Goal: Task Accomplishment & Management: Manage account settings

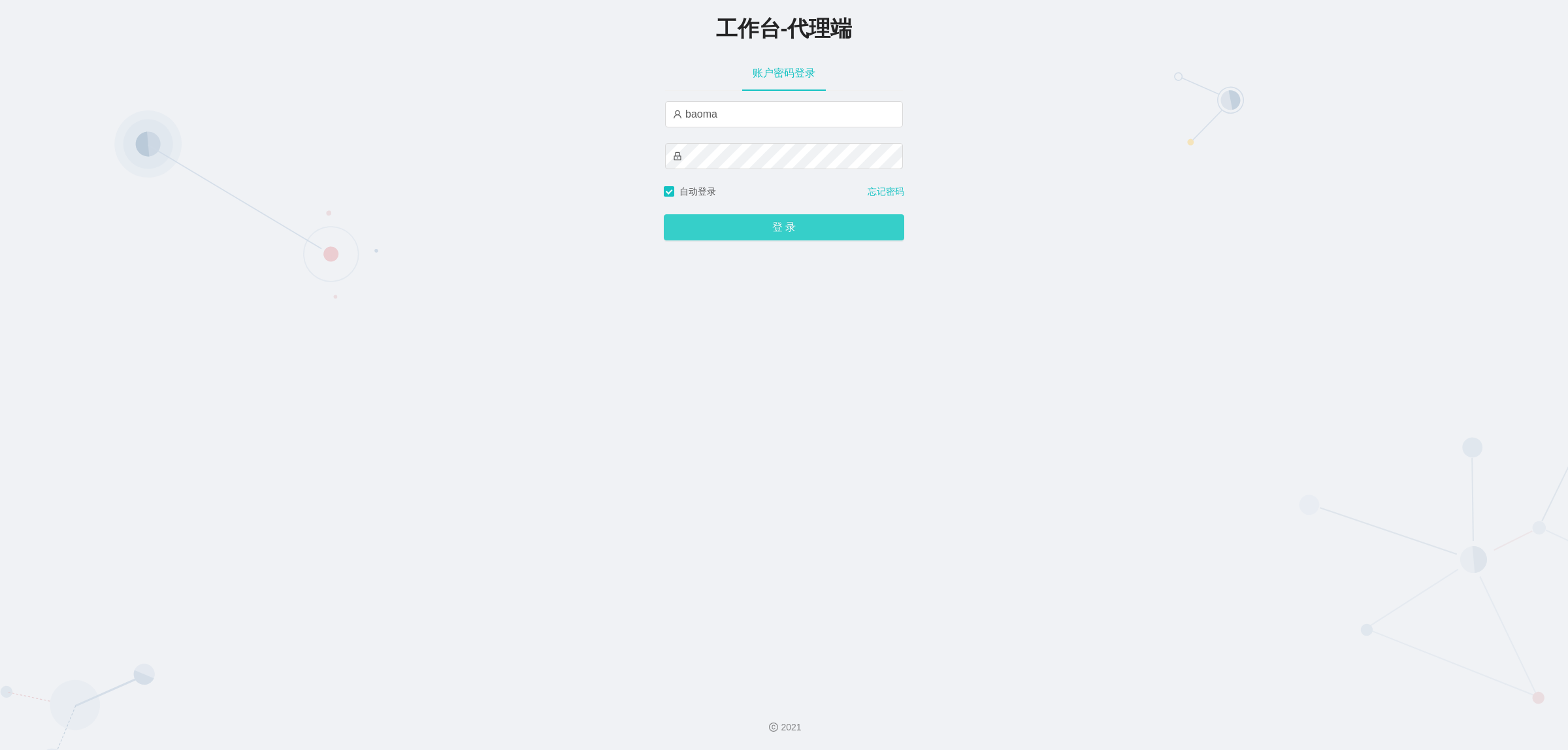
drag, startPoint x: 756, startPoint y: 226, endPoint x: 746, endPoint y: 214, distance: 15.6
click at [757, 226] on button "登 录" at bounding box center [784, 227] width 240 height 26
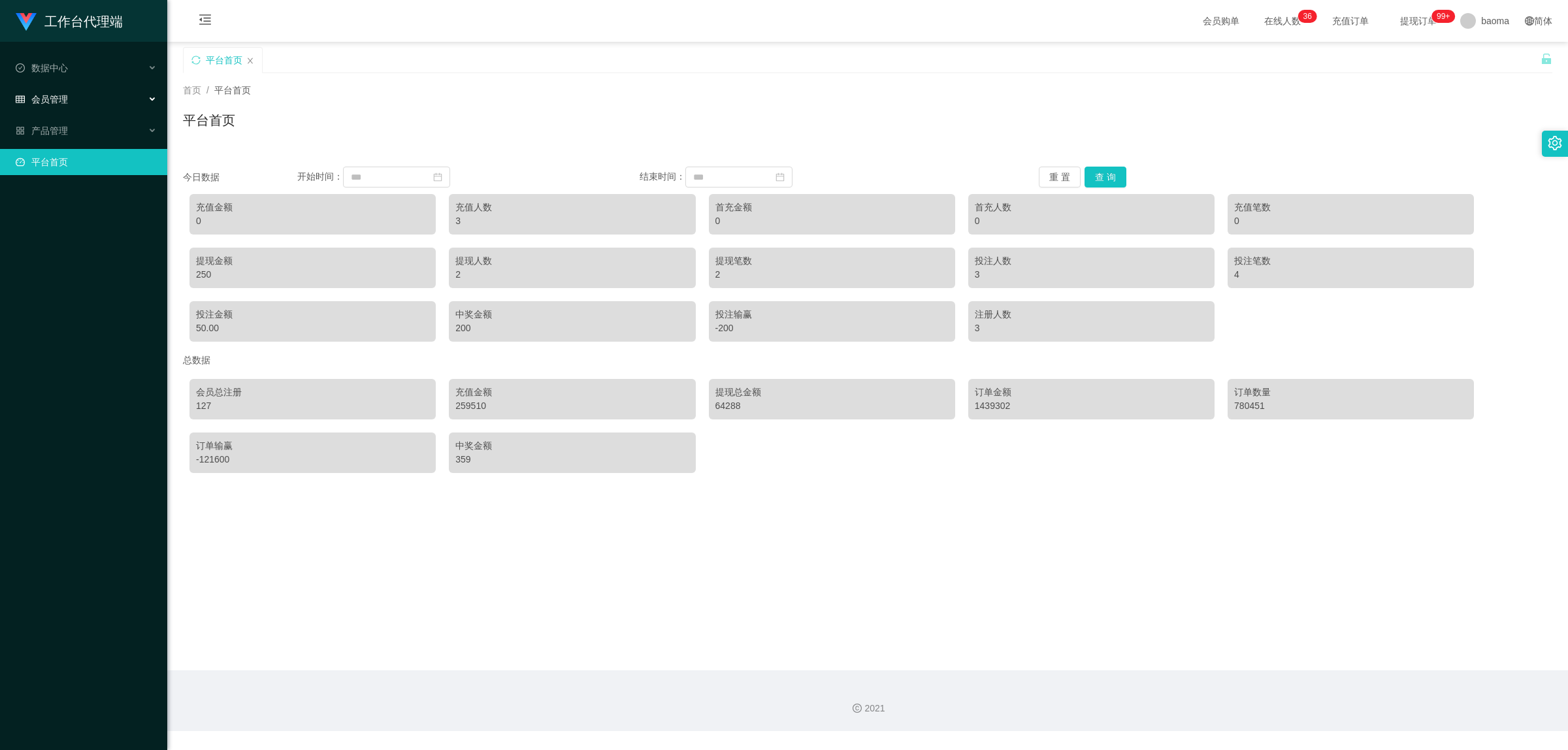
click at [59, 95] on span "会员管理" at bounding box center [42, 100] width 53 height 11
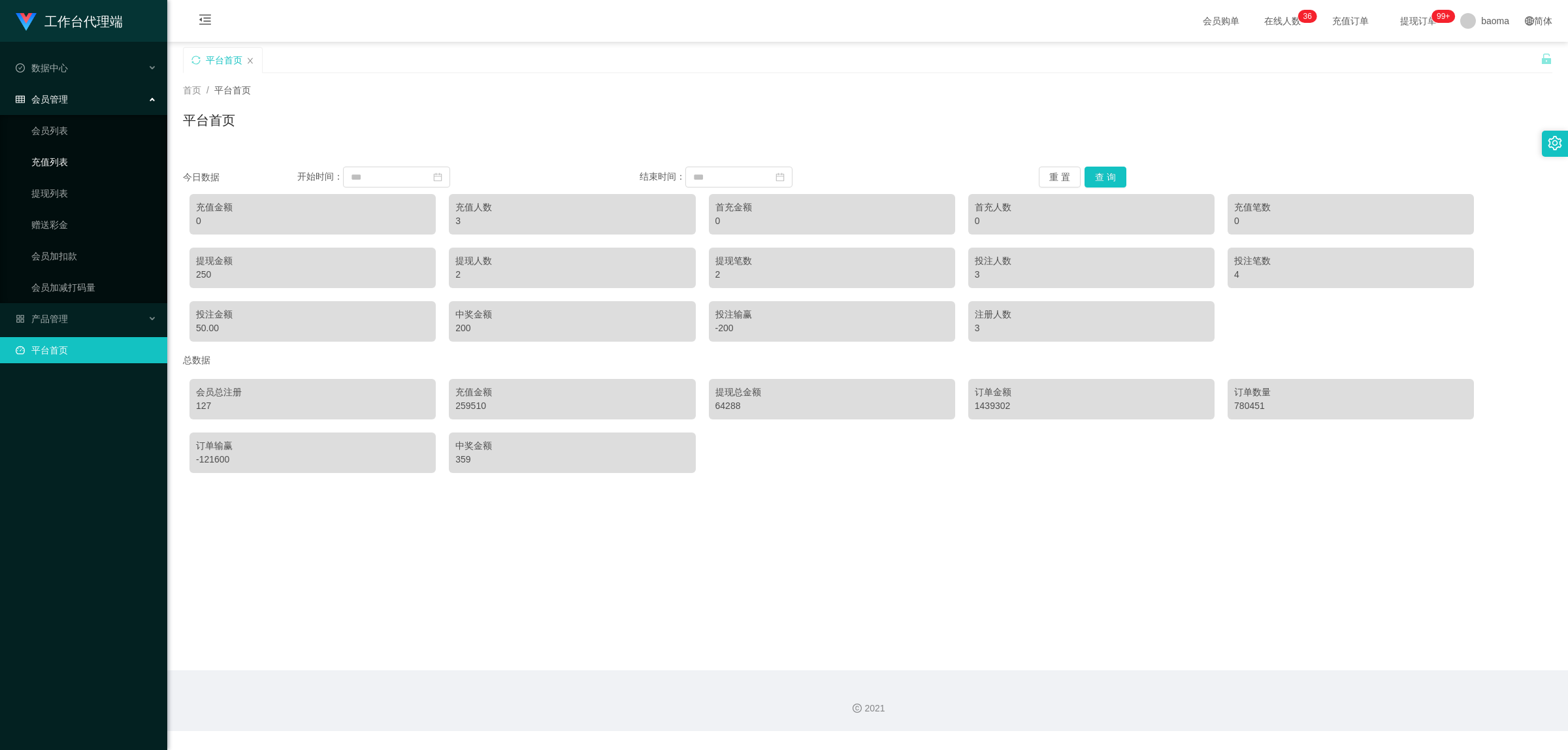
click at [63, 160] on link "充值列表" at bounding box center [94, 162] width 125 height 26
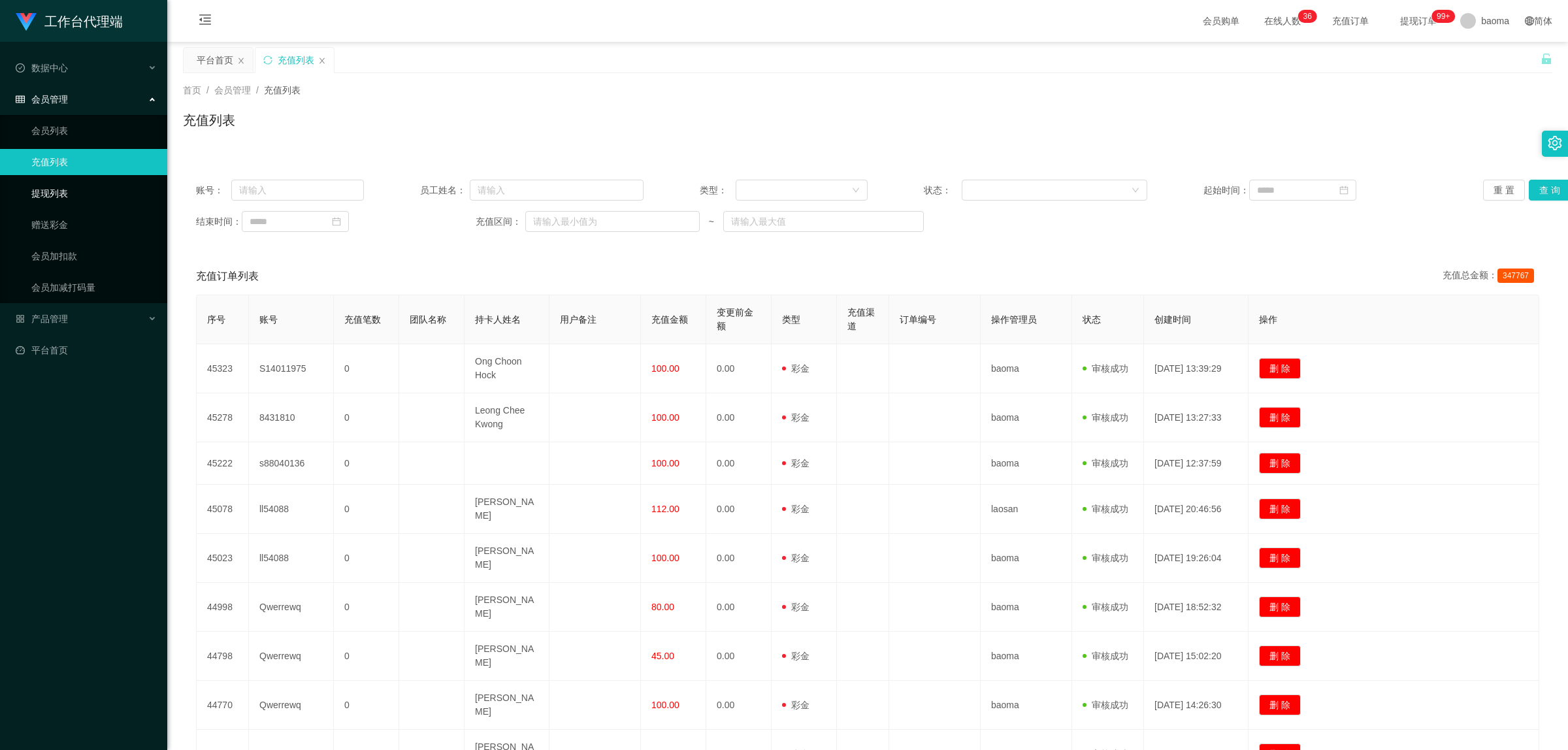
click at [64, 181] on link "提现列表" at bounding box center [94, 193] width 125 height 26
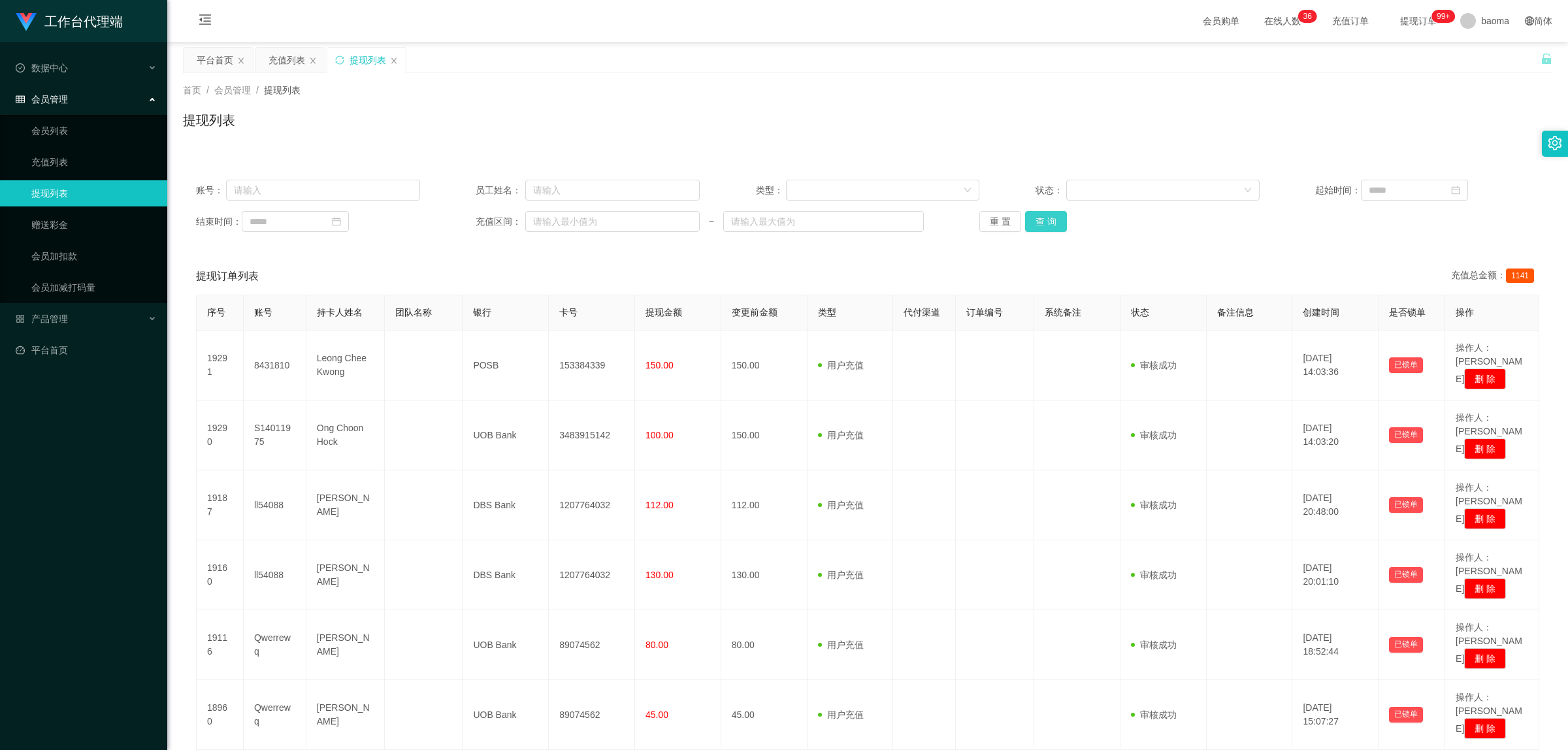
click at [1060, 219] on button "查 询" at bounding box center [1046, 221] width 42 height 21
click at [1056, 219] on button "查 询" at bounding box center [1046, 221] width 42 height 21
click at [1056, 219] on div "重 置 查 询" at bounding box center [1092, 221] width 224 height 21
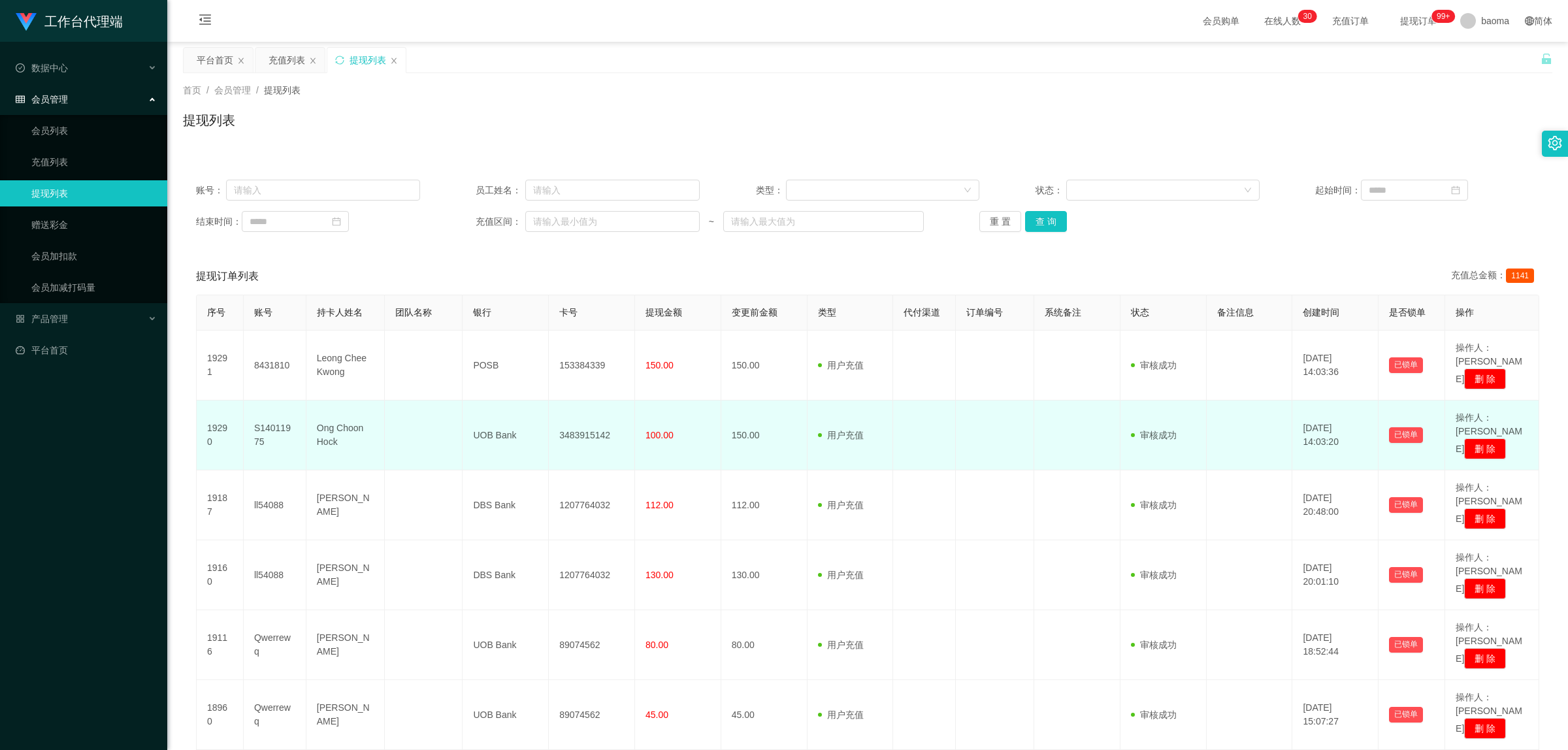
click at [285, 409] on td "S14011975" at bounding box center [274, 435] width 63 height 70
copy td "S14011975"
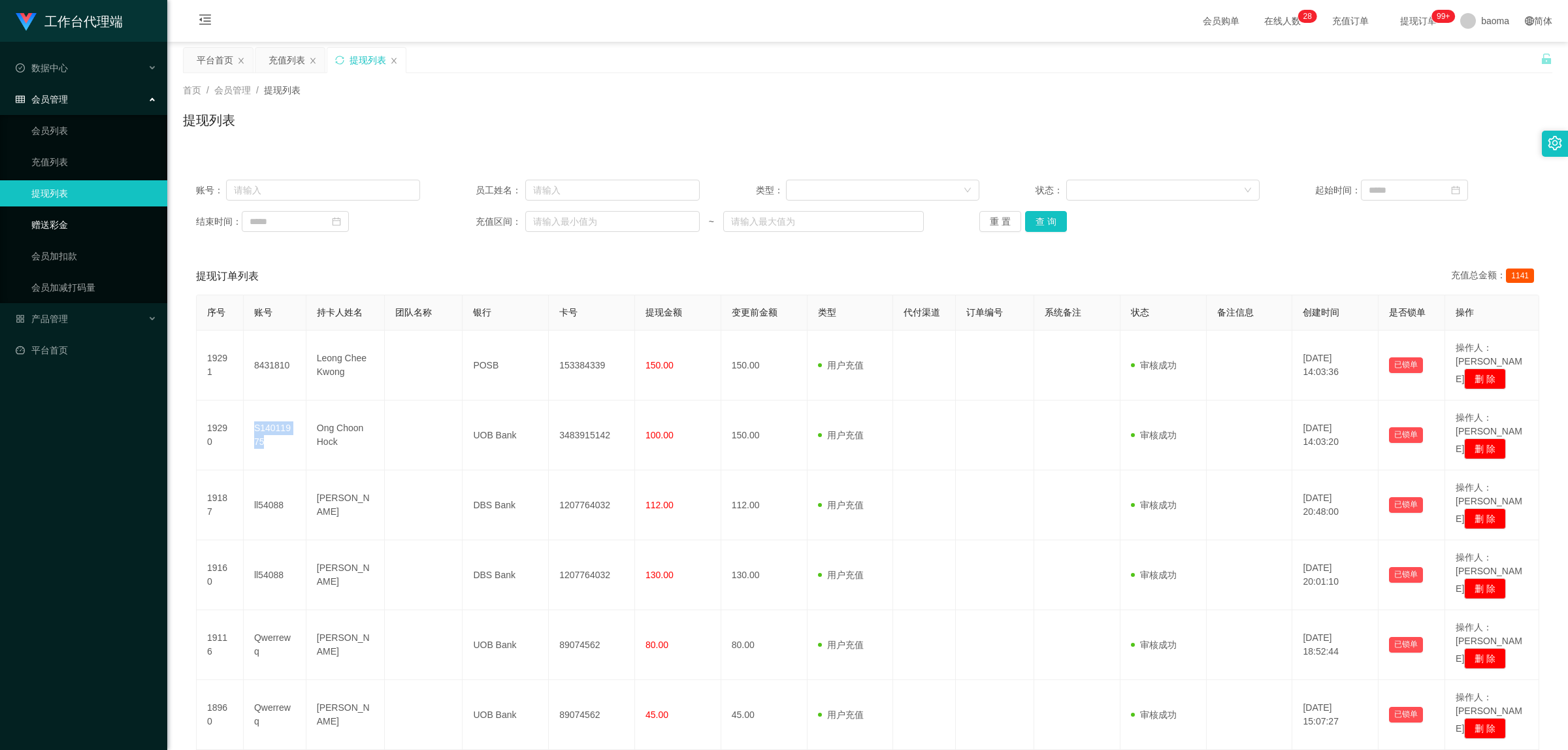
click at [70, 222] on link "赠送彩金" at bounding box center [94, 225] width 125 height 26
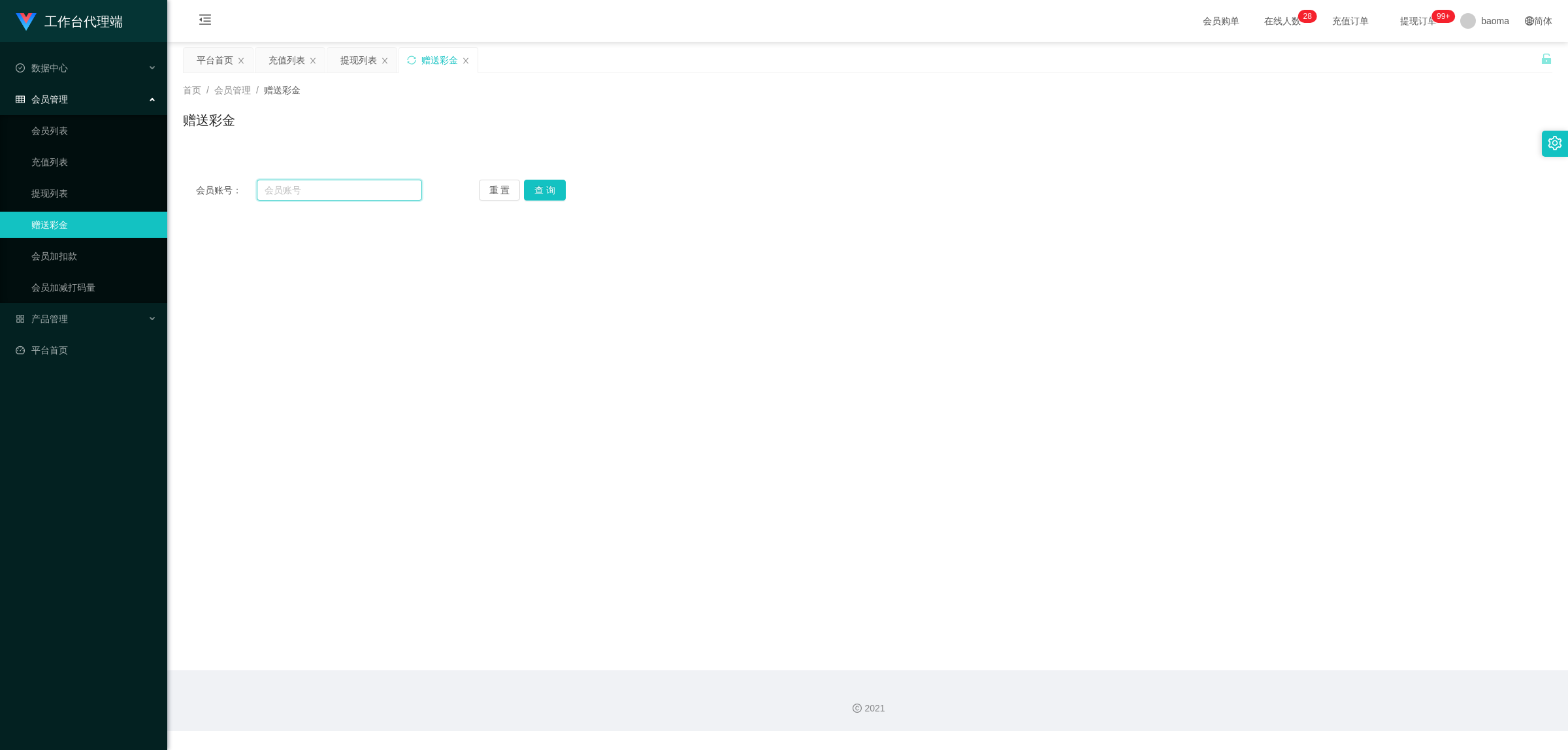
click at [308, 185] on input "text" at bounding box center [339, 190] width 165 height 21
paste input "S14011975"
type input "S14011975"
click at [541, 188] on button "查 询" at bounding box center [545, 190] width 42 height 21
click at [485, 351] on span at bounding box center [479, 353] width 11 height 11
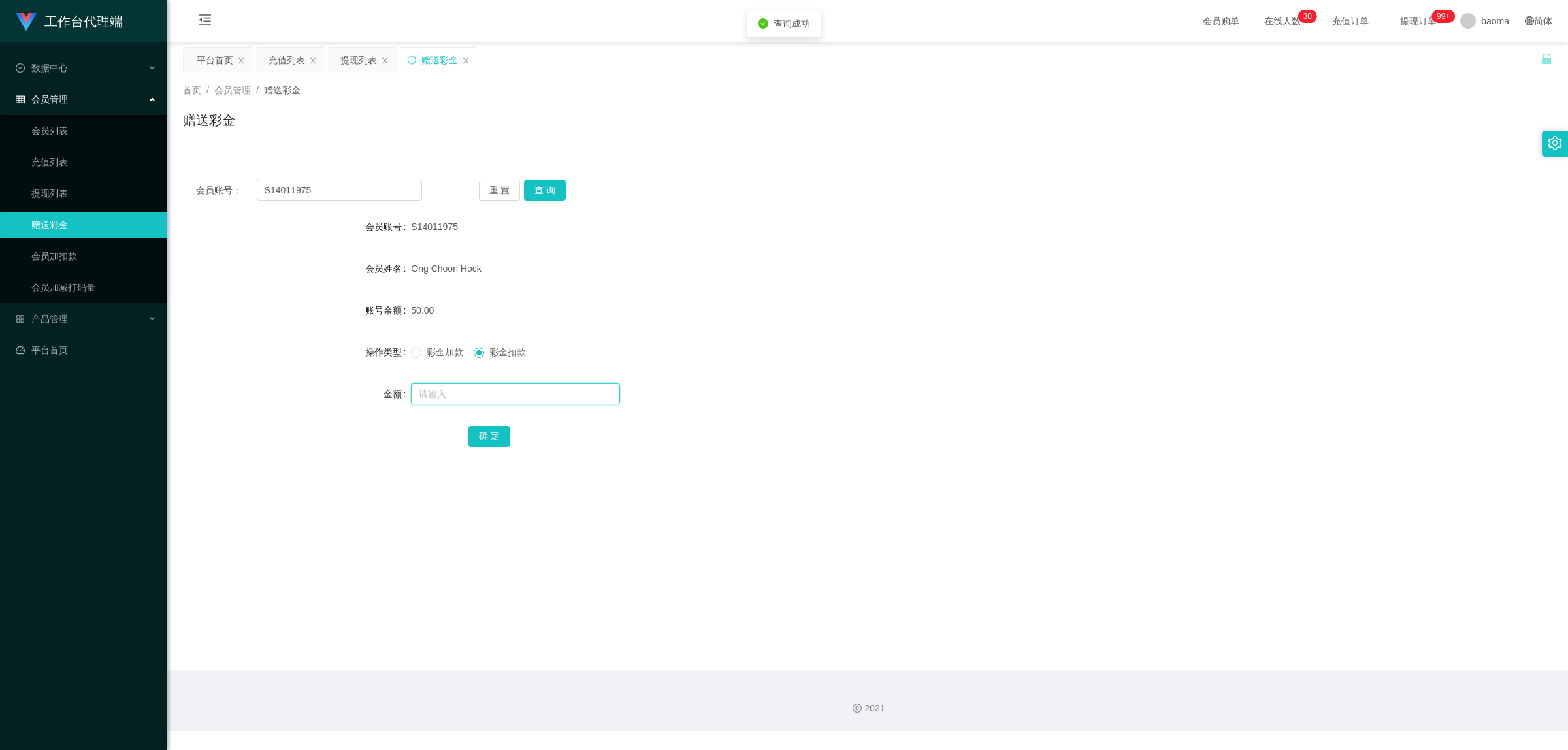
click at [461, 395] on input "text" at bounding box center [515, 393] width 209 height 21
type input "50"
drag, startPoint x: 493, startPoint y: 439, endPoint x: 498, endPoint y: 447, distance: 9.4
click at [493, 439] on button "确 定" at bounding box center [489, 436] width 42 height 21
click at [355, 59] on div "提现列表" at bounding box center [359, 60] width 36 height 25
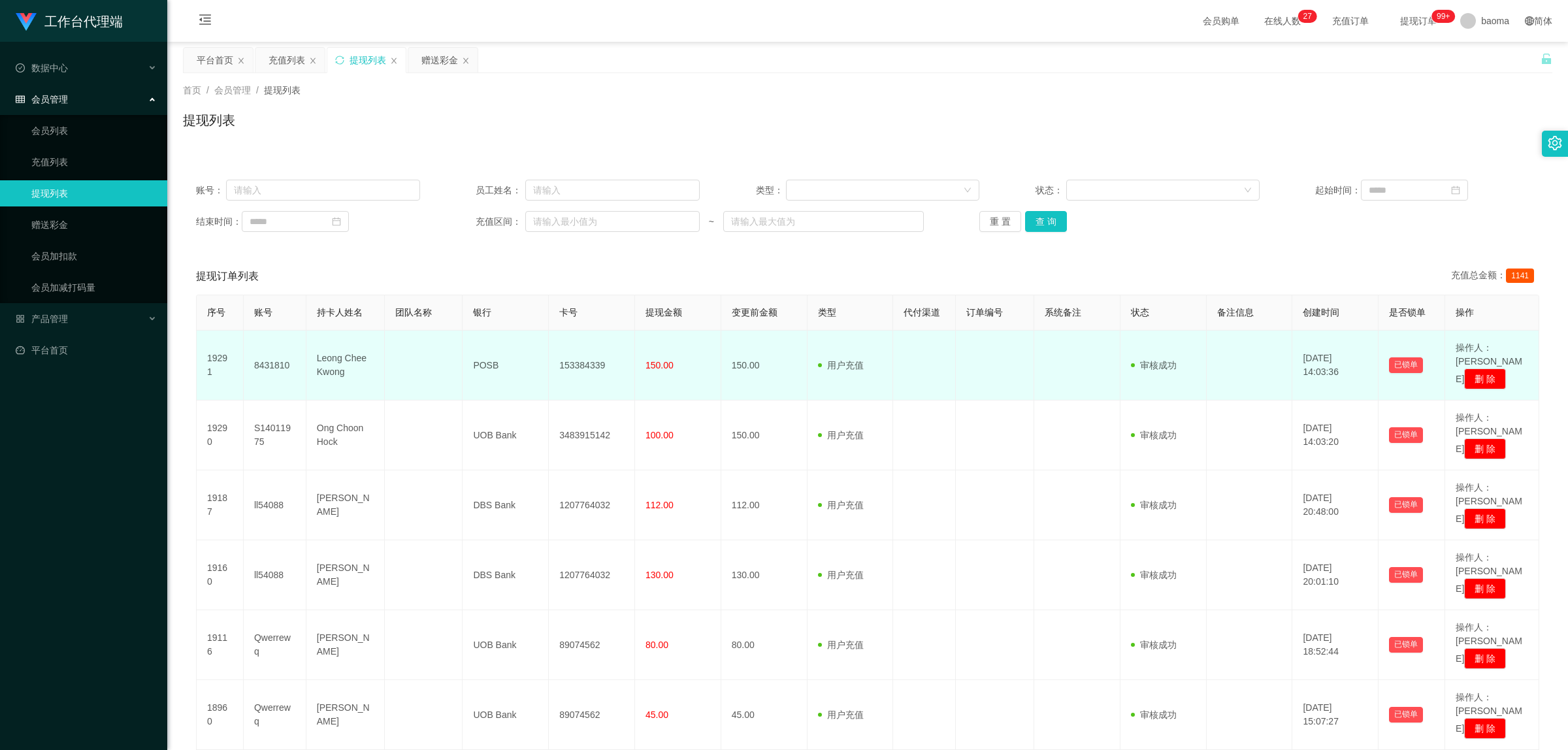
click at [595, 358] on td "153384339" at bounding box center [592, 365] width 87 height 70
copy td "153384339"
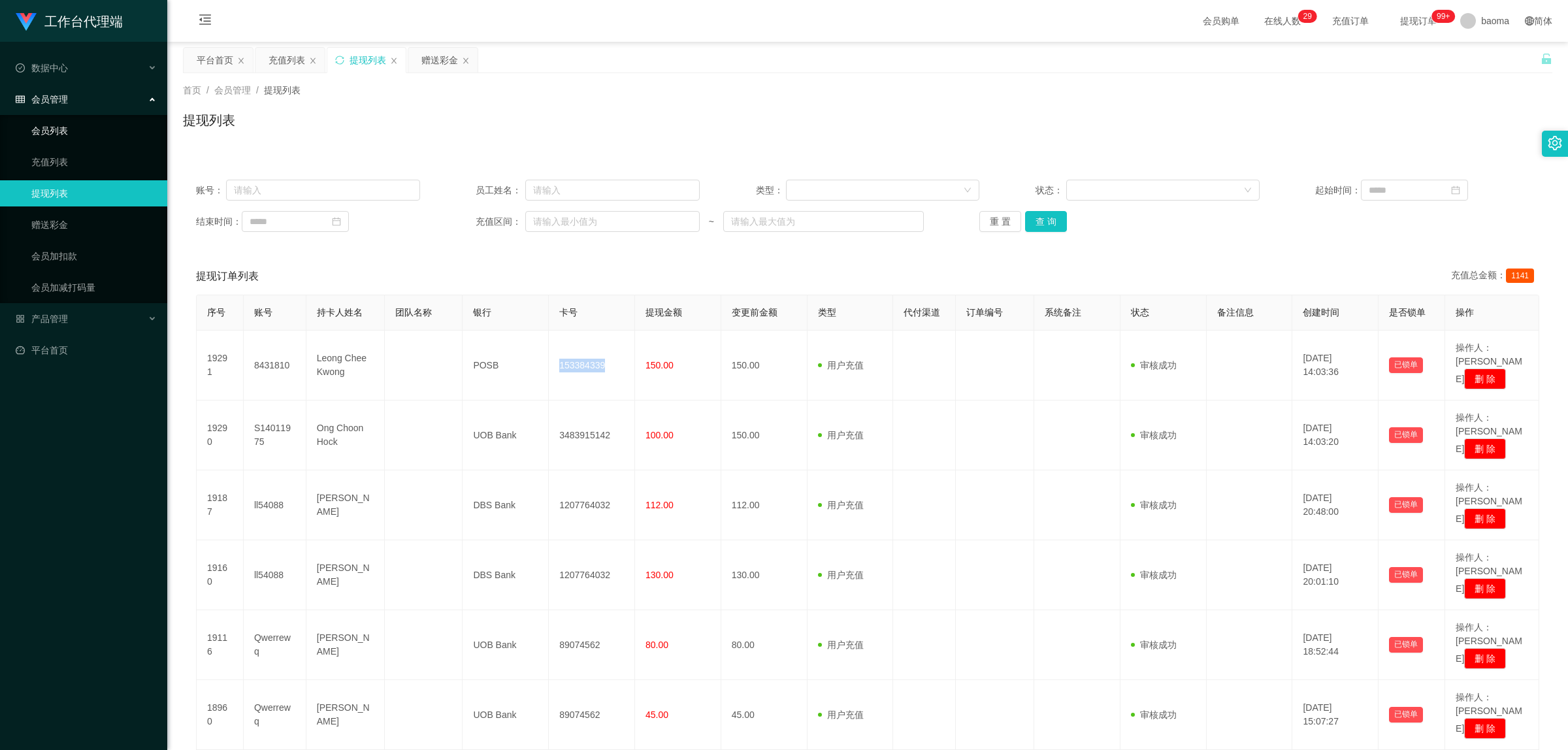
click at [61, 131] on link "会员列表" at bounding box center [94, 131] width 125 height 26
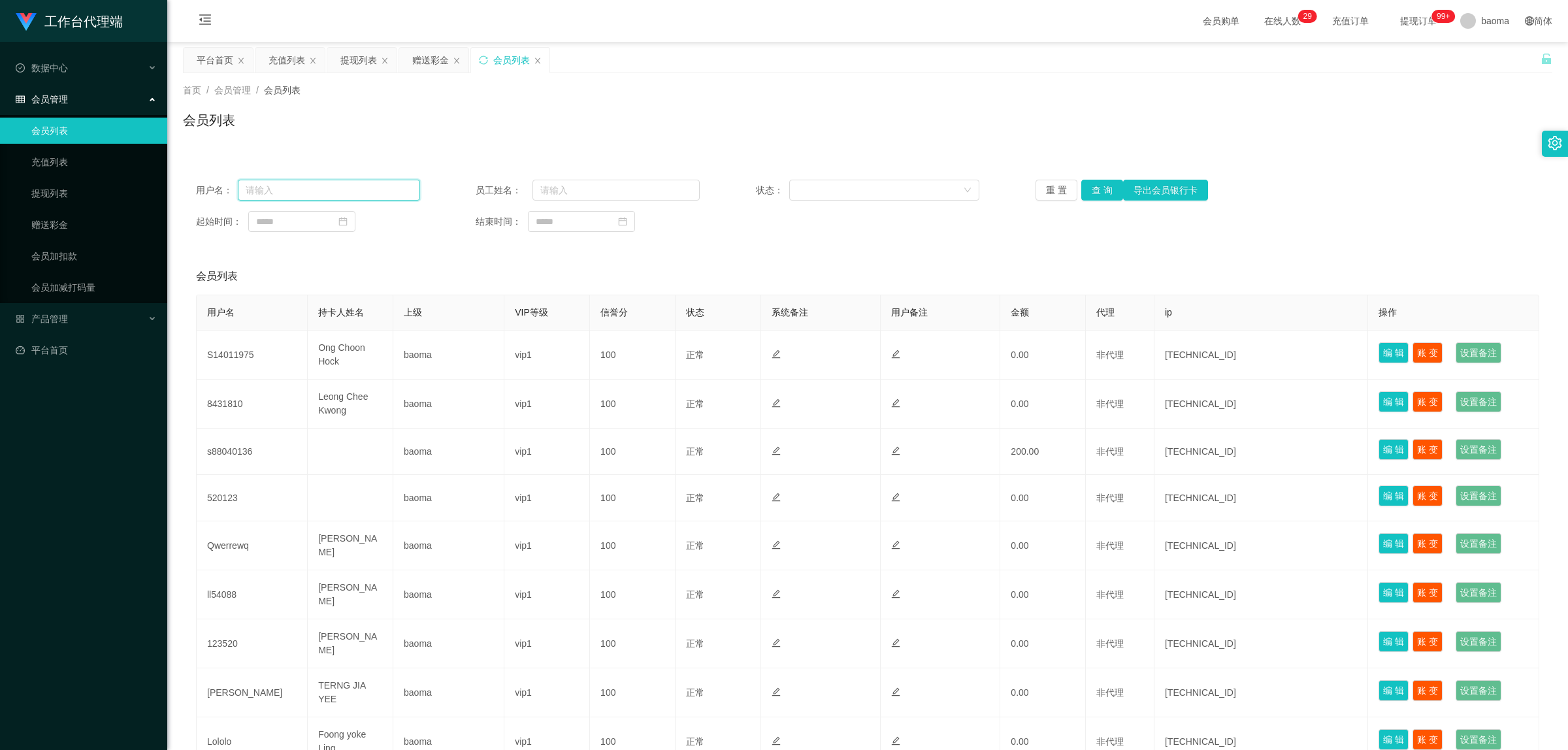
click at [324, 196] on input "text" at bounding box center [329, 190] width 182 height 21
paste input "s88040136"
type input "s88040136"
click at [1097, 195] on button "查 询" at bounding box center [1102, 190] width 42 height 21
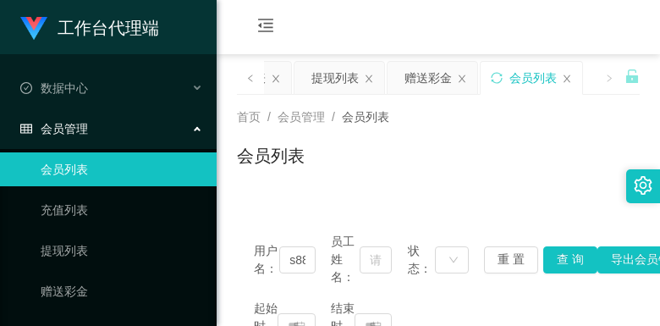
click at [529, 1] on div "会员购单 在线人数 0 1 2 3 4 5 6 7 8 9 0 1 2 3 4 5 6 7 8 9 0 1 2 3 4 5 6 7 8 9 0 1 2 3 4…" at bounding box center [437, 27] width 443 height 55
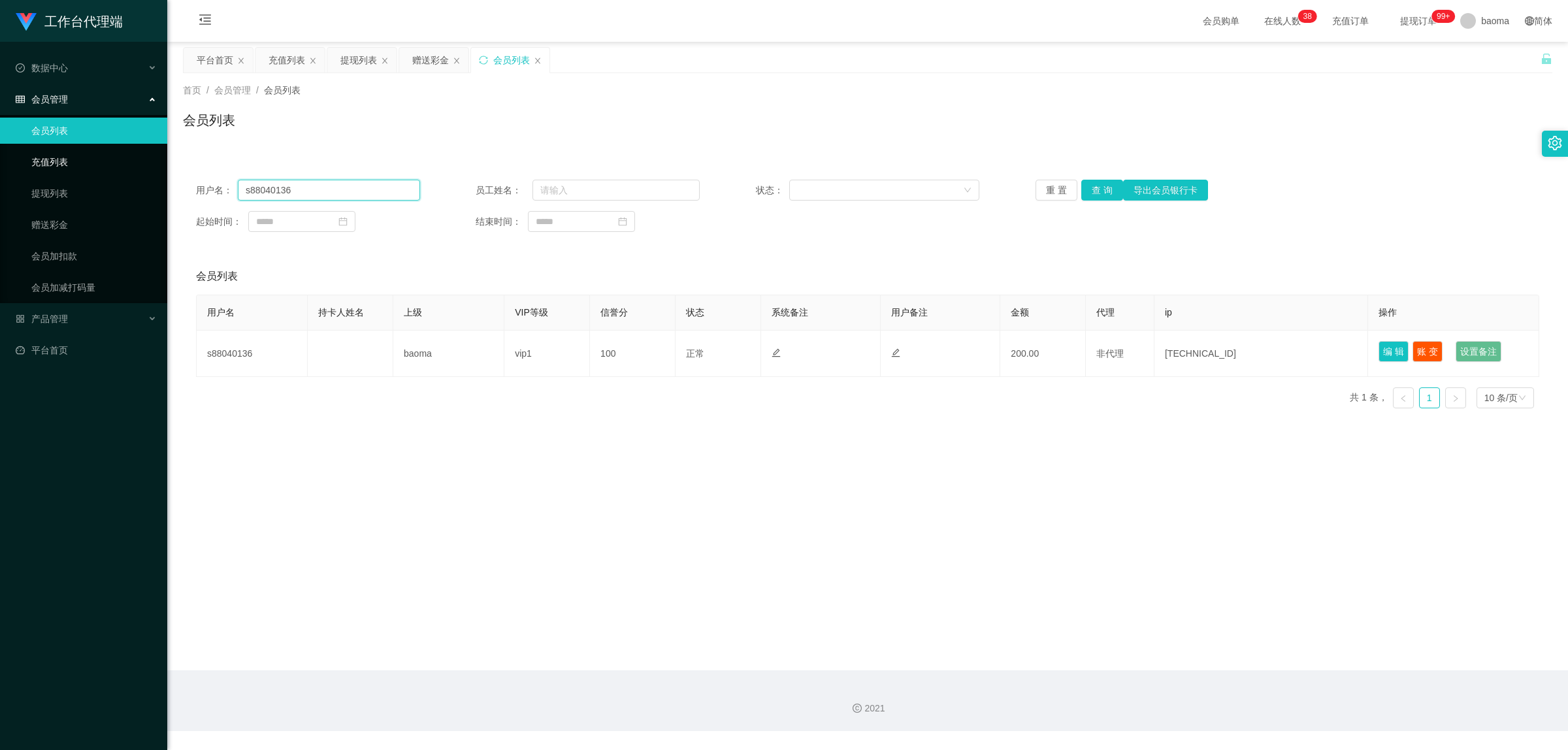
drag, startPoint x: 342, startPoint y: 189, endPoint x: 141, endPoint y: 150, distance: 204.7
click at [141, 151] on section "工作台代理端 数据中心 会员管理 会员列表 充值列表 提现列表 赠送彩金 会员加扣款 会员加减打码量 产品管理 平台首页 保存配置 重置配置 整体风格设置 主…" at bounding box center [784, 365] width 1568 height 731
click at [1092, 192] on button "查 询" at bounding box center [1102, 190] width 42 height 21
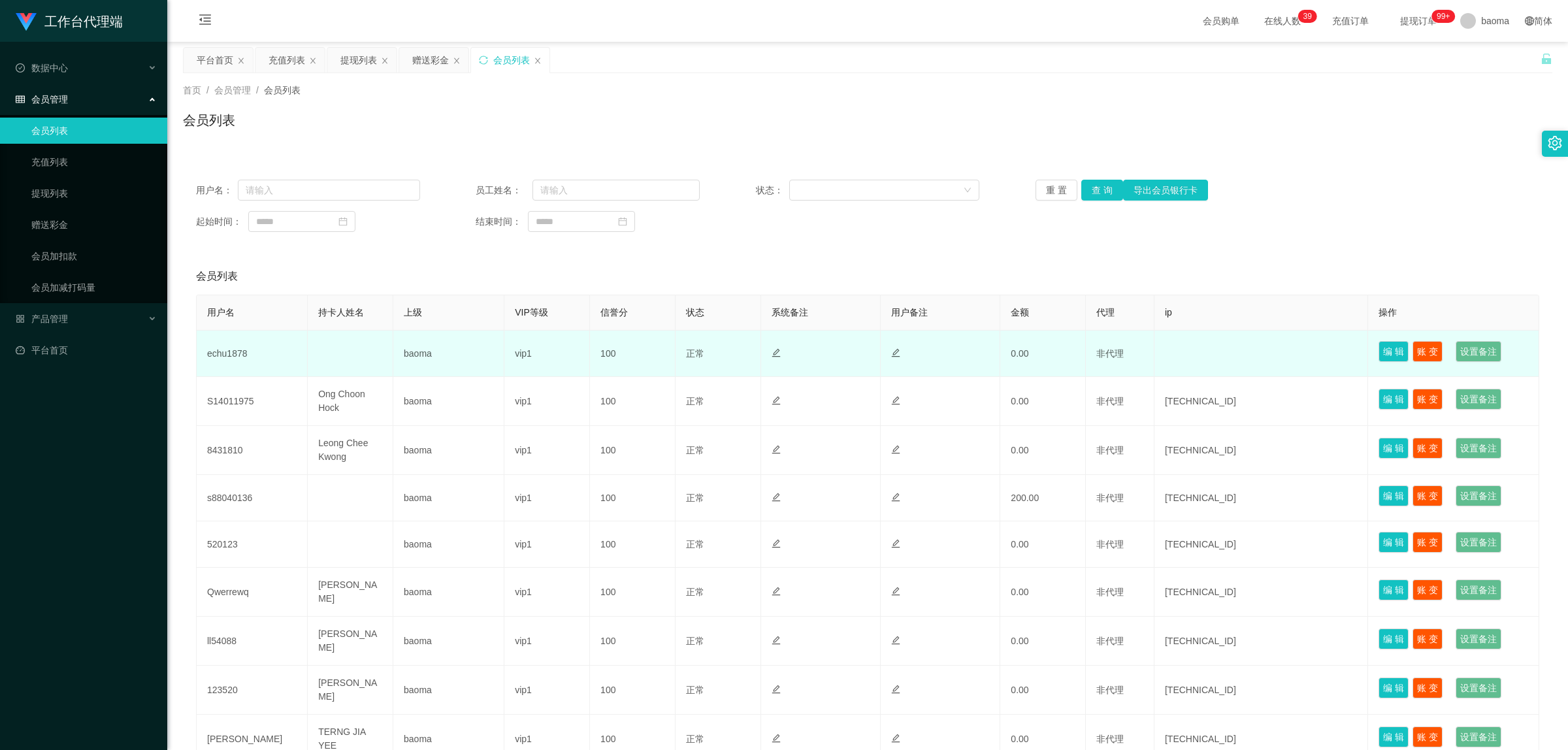
click at [240, 353] on td "echu1878" at bounding box center [253, 354] width 111 height 46
copy td "echu1878"
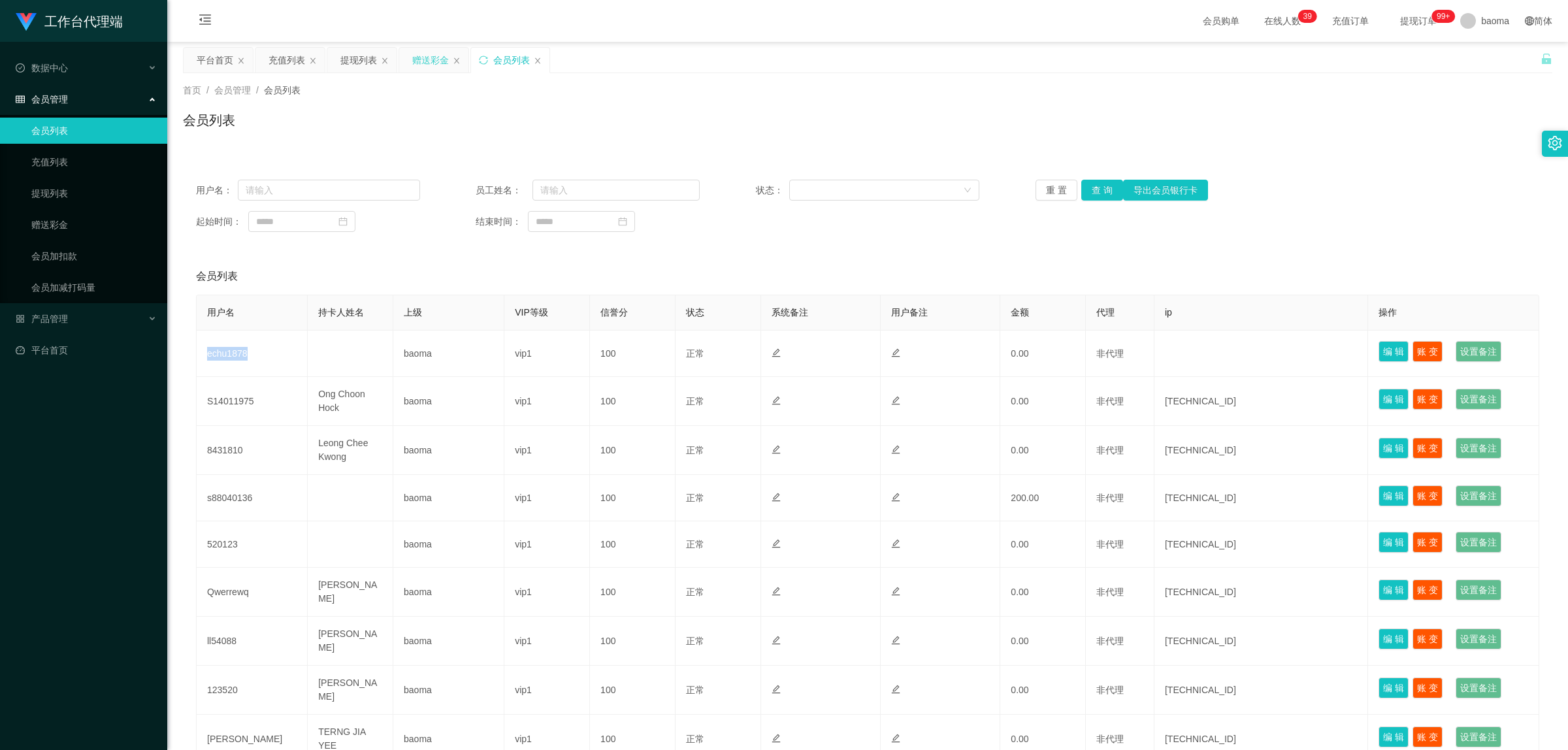
click at [425, 57] on div "赠送彩金" at bounding box center [430, 60] width 36 height 25
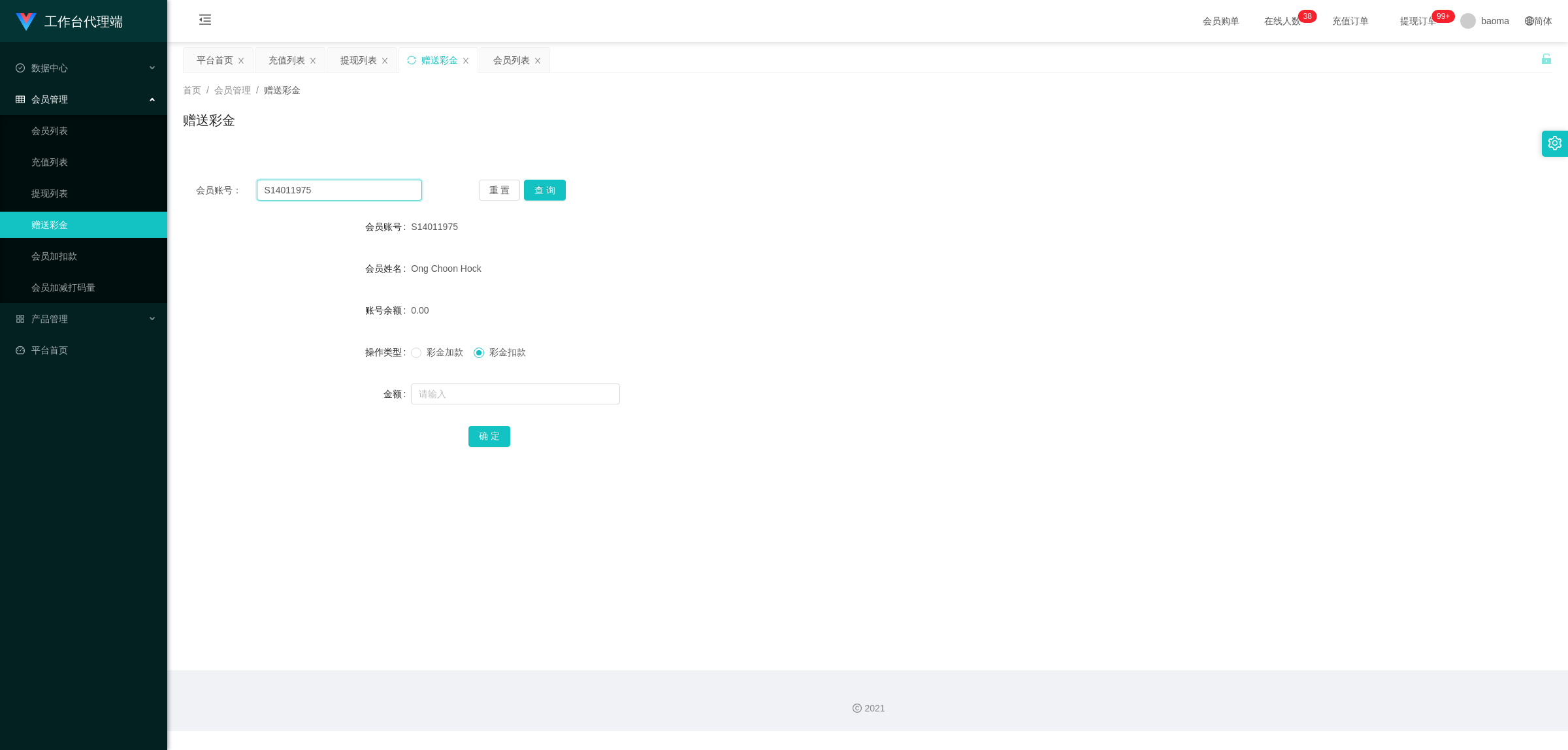
drag, startPoint x: 343, startPoint y: 190, endPoint x: 195, endPoint y: 168, distance: 149.6
click at [195, 168] on div "会员账号： S14011975 重 置 查 询 会员账号 S14011975 会员姓名 Ong Choon Hock 账号余额 0.00 操作类型 彩金加款 …" at bounding box center [868, 322] width 1369 height 311
paste input "echu1878"
type input "echu1878"
click at [553, 191] on button "查 询" at bounding box center [545, 190] width 42 height 21
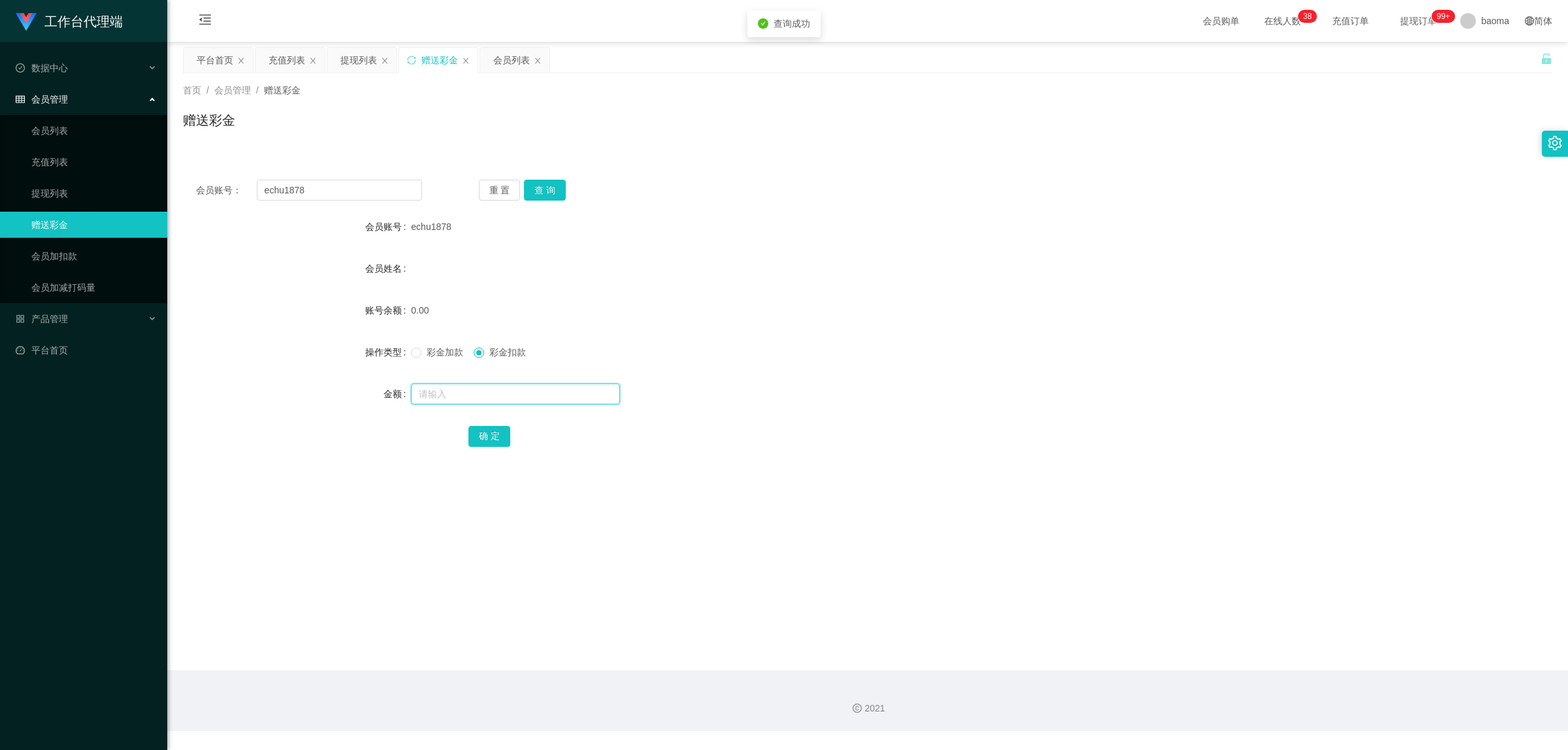
click at [471, 393] on input "text" at bounding box center [515, 393] width 209 height 21
type input "100"
drag, startPoint x: 494, startPoint y: 428, endPoint x: 490, endPoint y: 417, distance: 11.7
click at [494, 426] on button "确 定" at bounding box center [489, 436] width 42 height 21
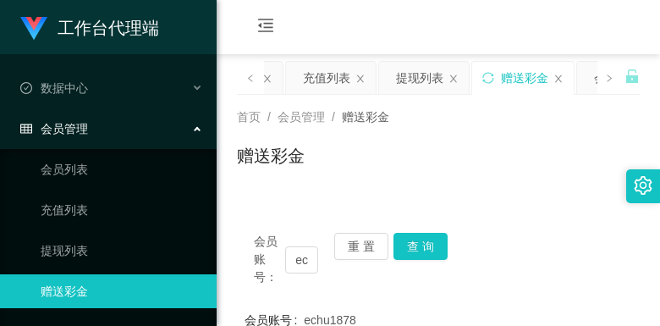
click at [518, 30] on div "会员购单 在线人数 0 1 2 3 4 5 6 7 8 9 0 1 2 3 4 5 6 7 8 9 0 1 2 3 4 5 6 7 8 9 0 1 2 3 4…" at bounding box center [437, 27] width 443 height 55
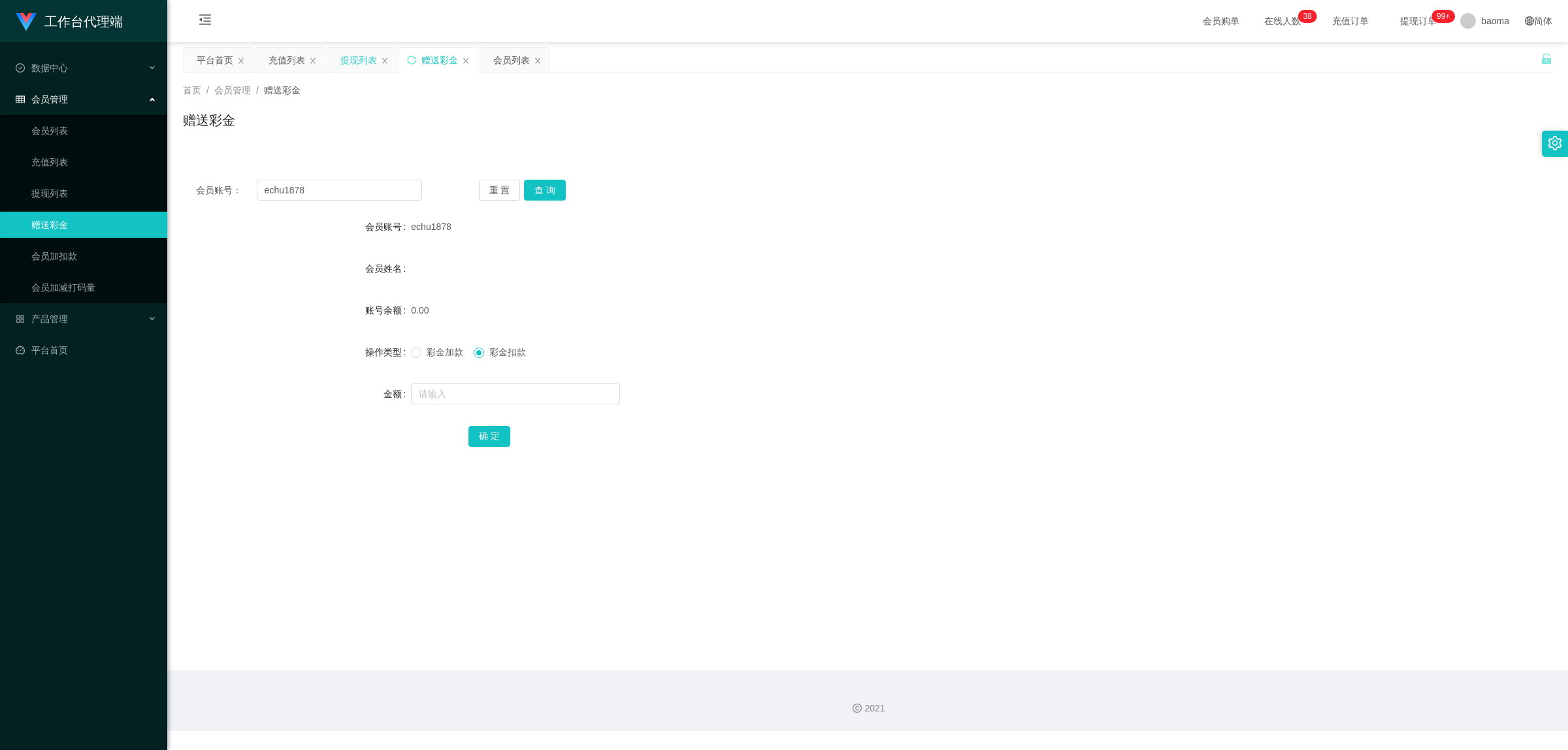
click at [352, 61] on div "提现列表" at bounding box center [359, 60] width 36 height 25
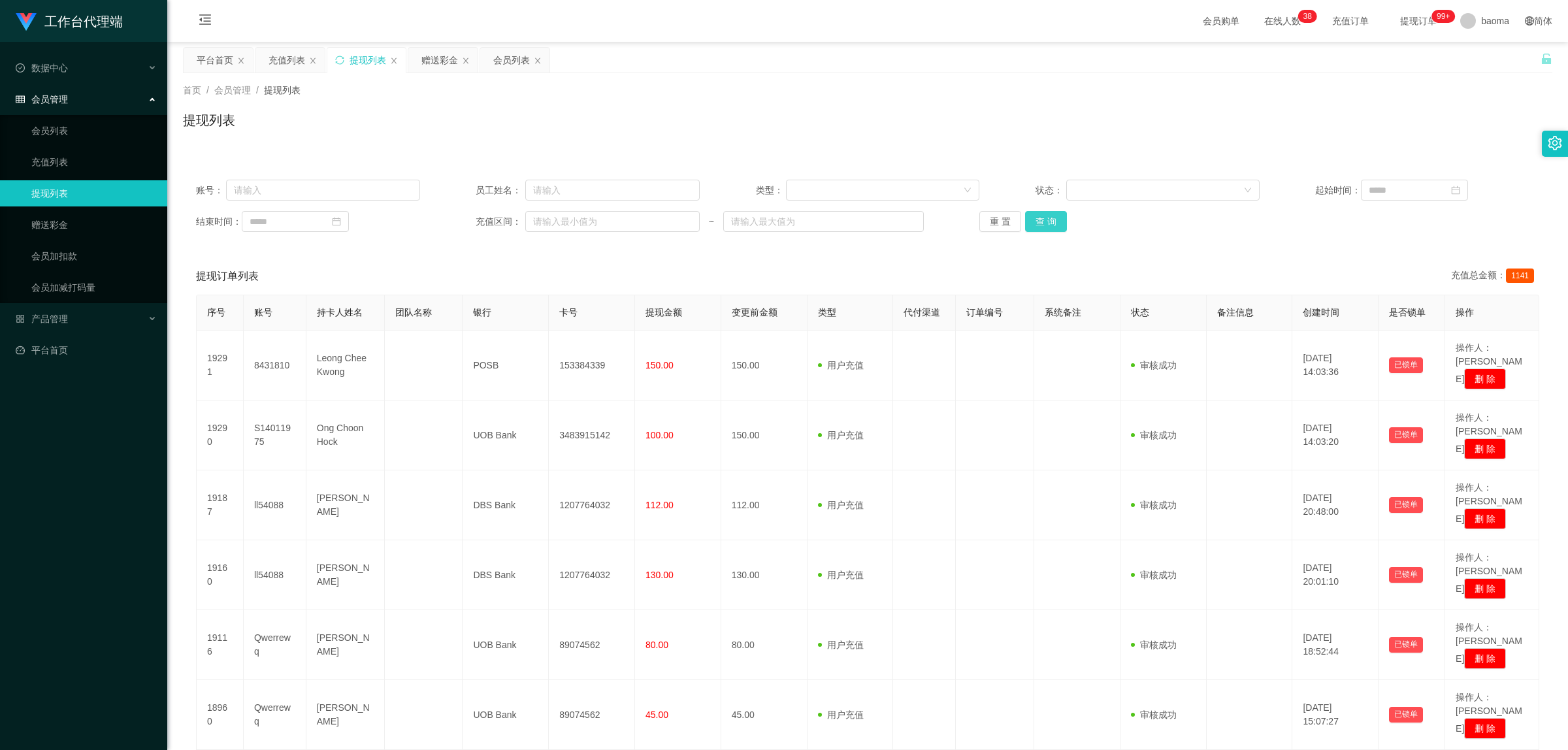
click at [1050, 222] on button "查 询" at bounding box center [1046, 221] width 42 height 21
click at [513, 60] on div "会员列表" at bounding box center [511, 60] width 36 height 25
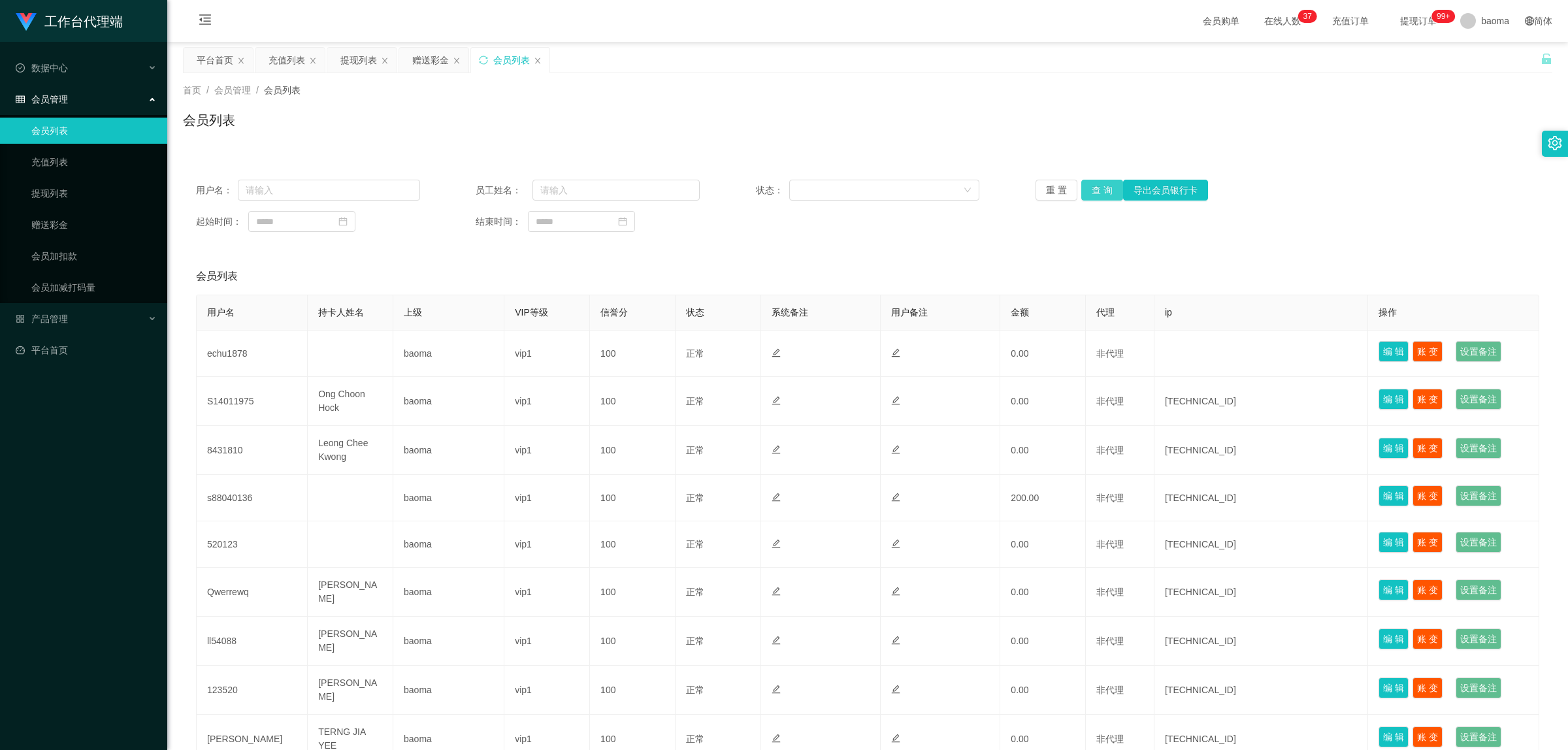
click at [1097, 192] on button "查 询" at bounding box center [1102, 190] width 42 height 21
click at [430, 62] on div "赠送彩金" at bounding box center [430, 60] width 36 height 25
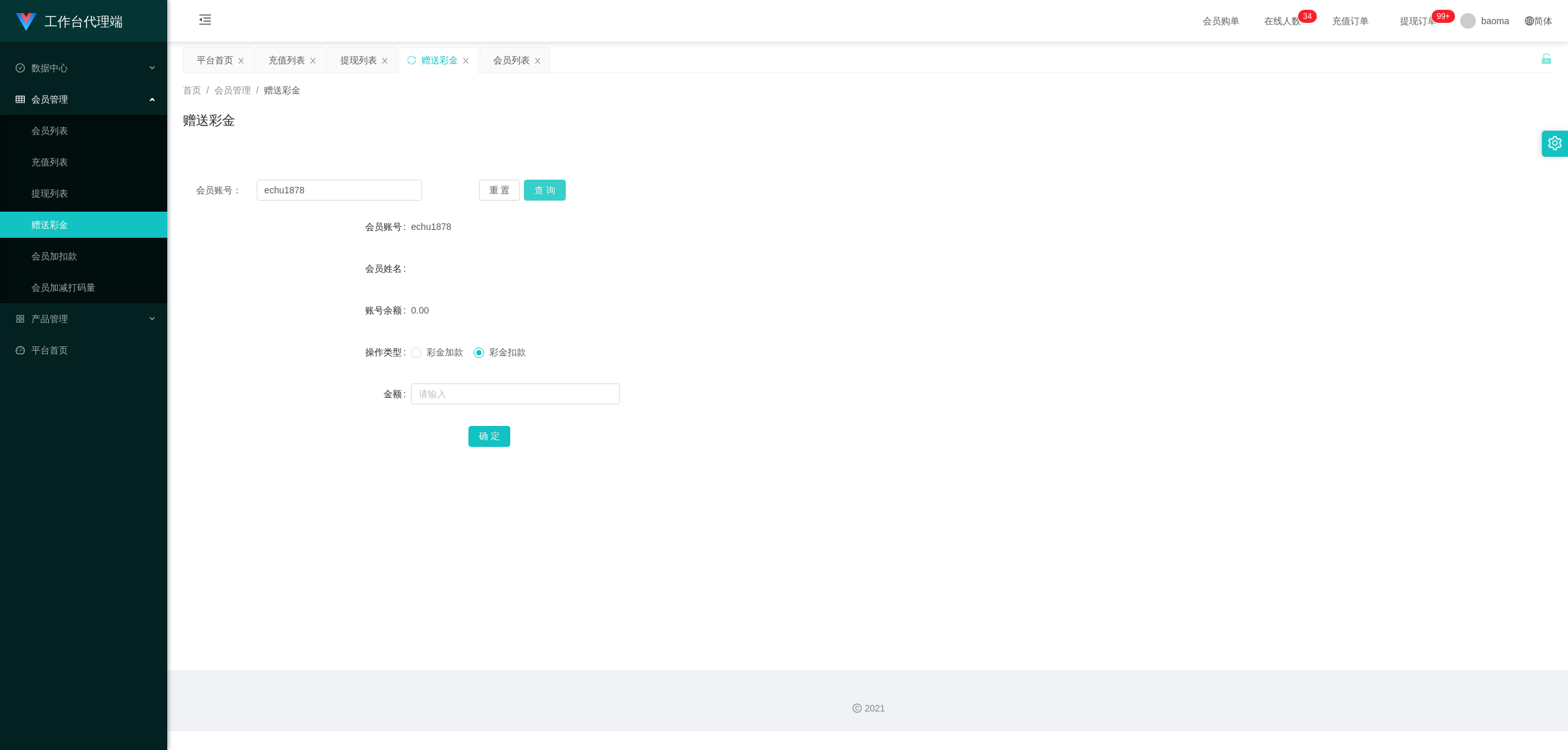
click at [544, 186] on button "查 询" at bounding box center [545, 190] width 42 height 21
click at [459, 399] on input "text" at bounding box center [515, 393] width 209 height 21
type input "100"
click at [495, 431] on button "确 定" at bounding box center [489, 436] width 42 height 21
click at [444, 386] on input "text" at bounding box center [515, 393] width 209 height 21
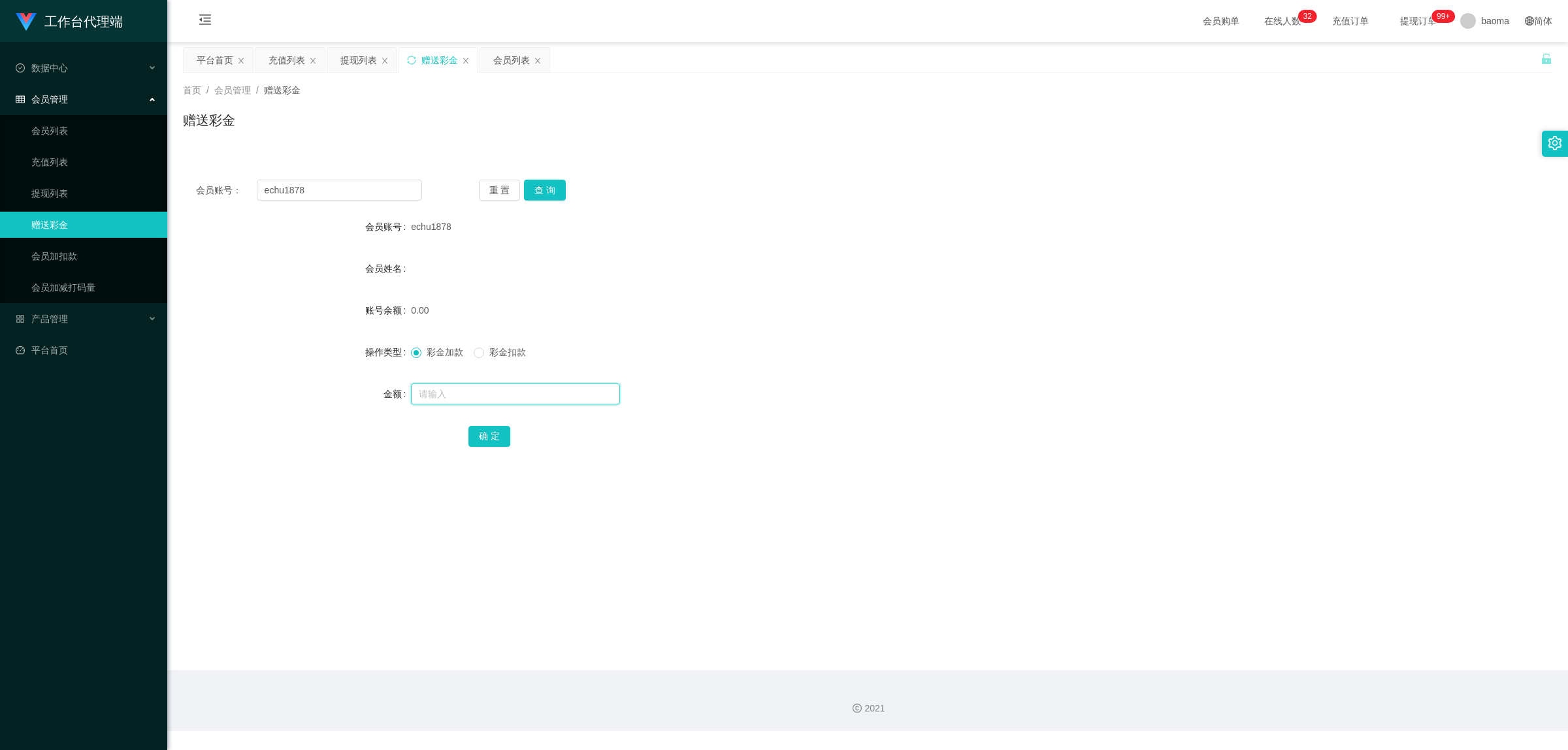
click at [447, 397] on input "text" at bounding box center [515, 393] width 209 height 21
type input "100"
click at [495, 438] on button "确 定" at bounding box center [489, 436] width 42 height 21
click at [70, 317] on div "产品管理" at bounding box center [83, 319] width 167 height 26
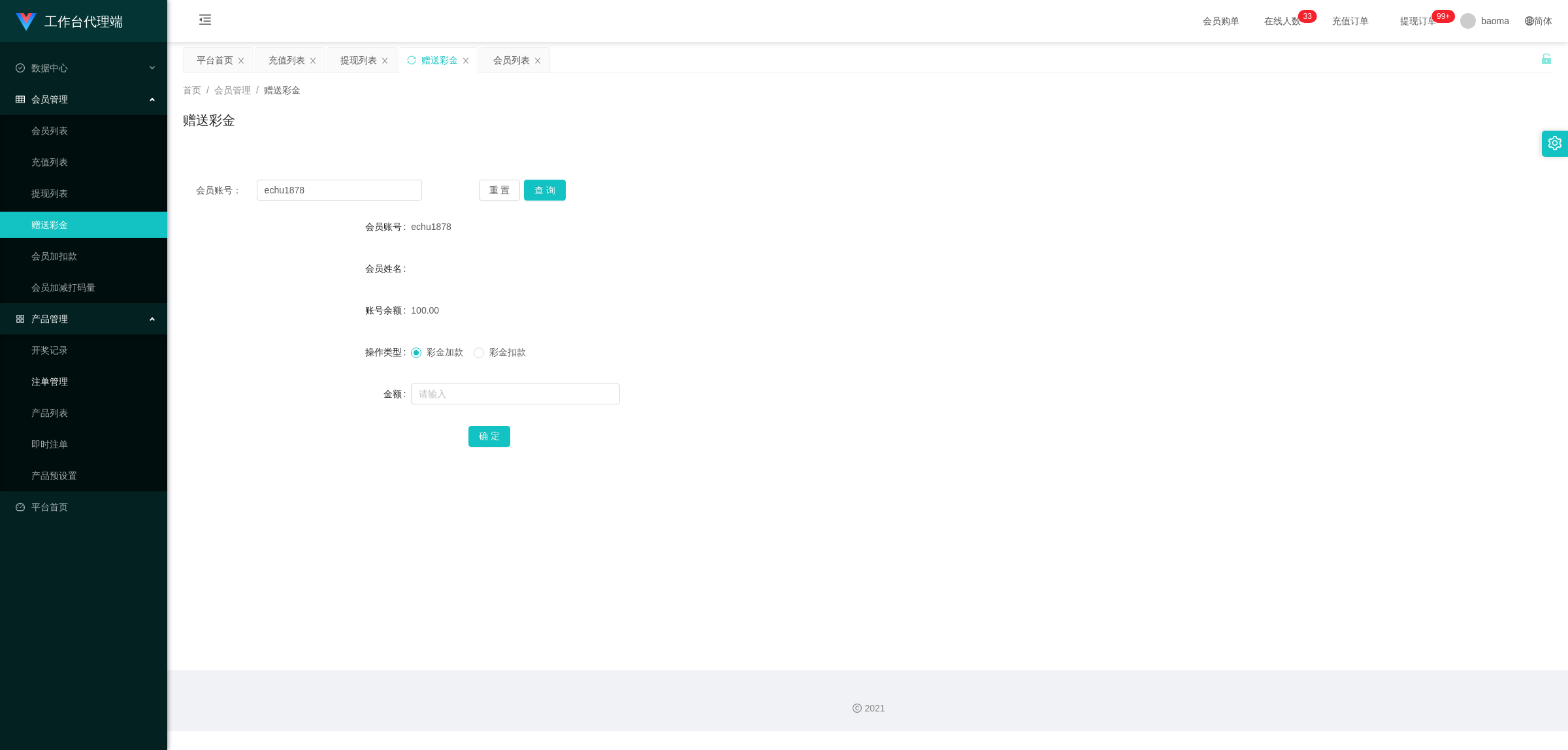
click at [72, 385] on link "注单管理" at bounding box center [94, 382] width 125 height 26
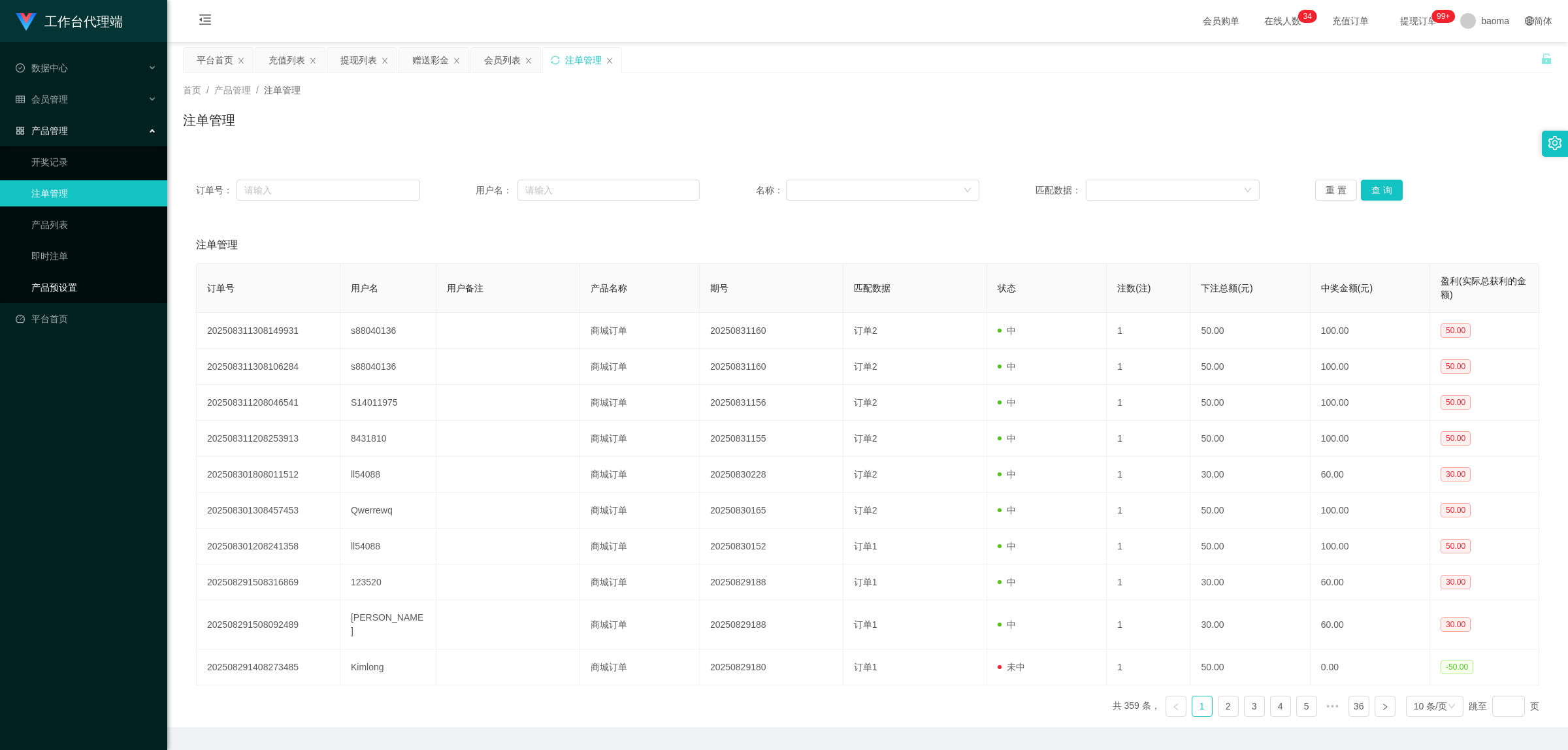
drag, startPoint x: 77, startPoint y: 289, endPoint x: 66, endPoint y: 281, distance: 13.6
click at [77, 288] on link "产品预设置" at bounding box center [94, 287] width 125 height 26
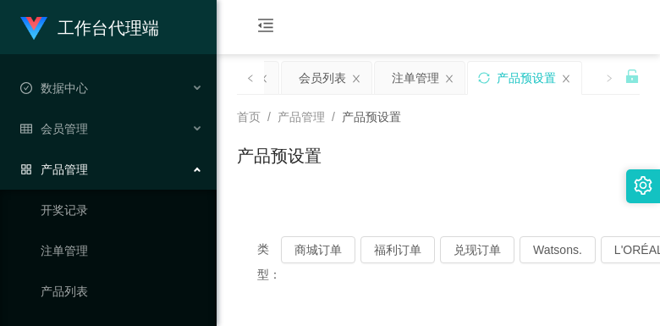
drag, startPoint x: 490, startPoint y: 35, endPoint x: 495, endPoint y: 25, distance: 10.2
click at [490, 31] on div "会员购单 在线人数 0 1 2 3 4 5 6 7 8 9 0 1 2 3 4 5 6 7 8 9 0 1 2 3 4 5 6 7 8 9 0 1 2 3 4…" at bounding box center [437, 27] width 443 height 55
click at [514, 140] on div "首页 / 产品管理 / 产品预设置 / 产品预设置" at bounding box center [438, 145] width 403 height 74
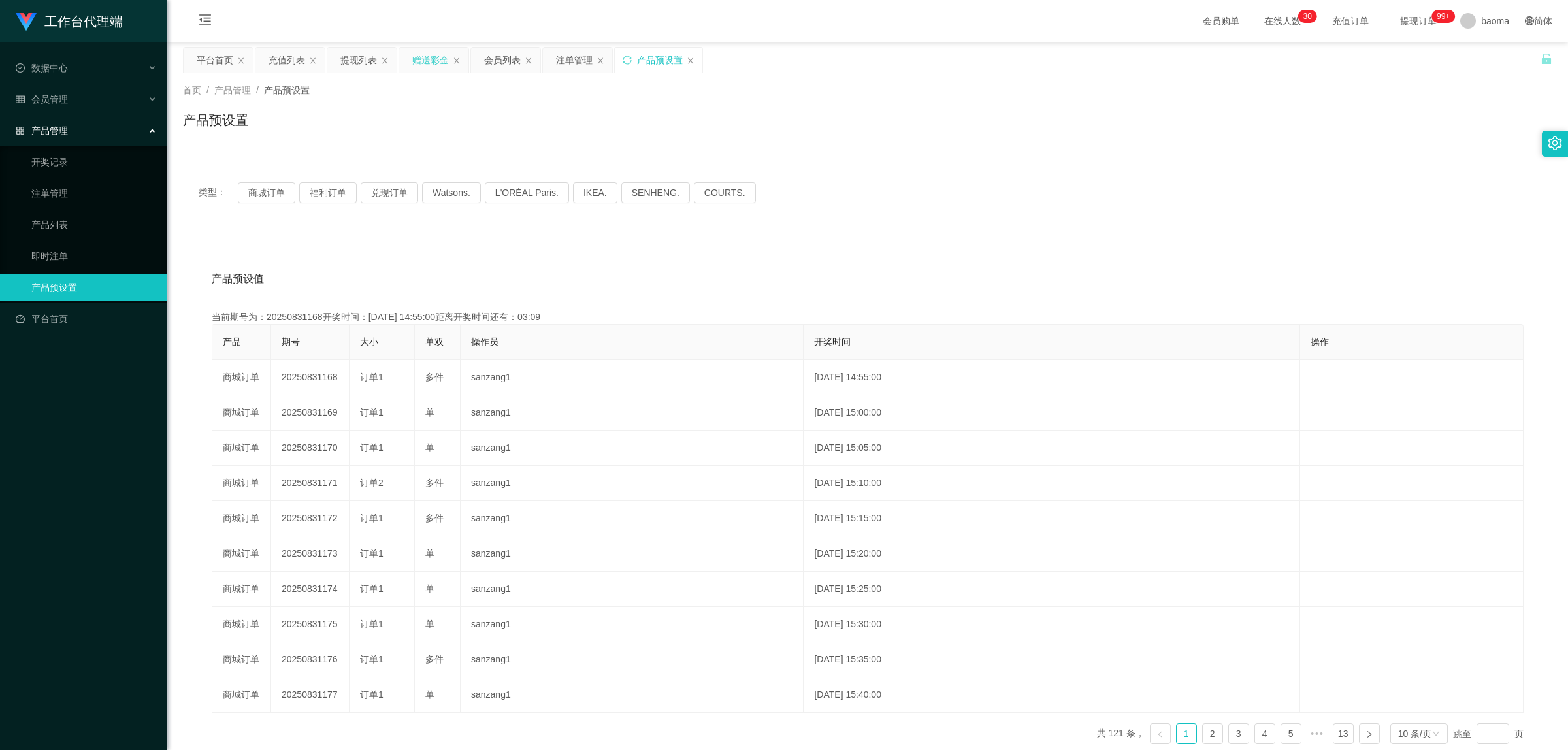
click at [430, 59] on div "赠送彩金" at bounding box center [430, 60] width 36 height 25
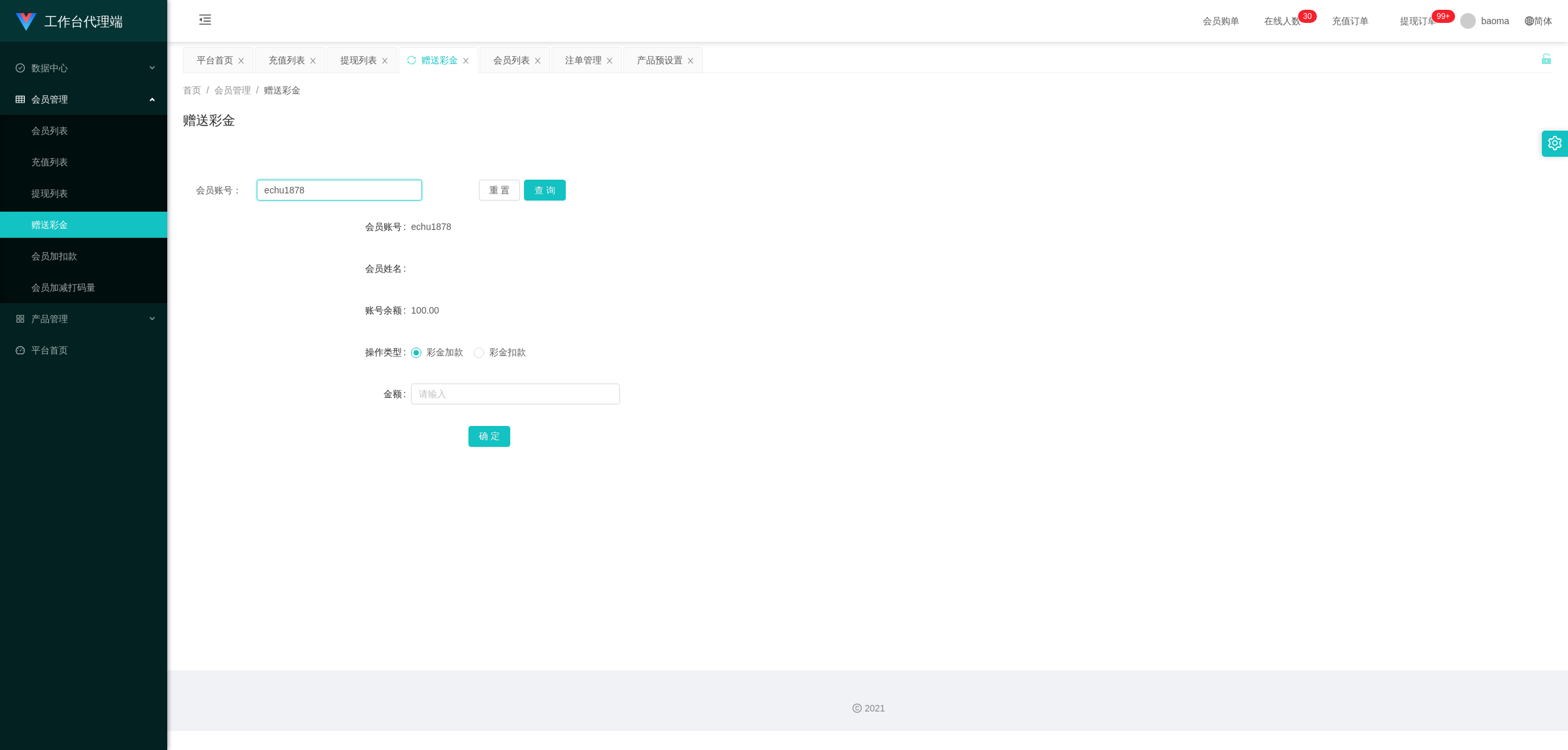
drag, startPoint x: 361, startPoint y: 183, endPoint x: 209, endPoint y: 161, distance: 153.6
click at [202, 163] on div "会员账号： echu1878 重 置 查 询 会员账号 echu1878 会员姓名 账号余额 100.00 操作类型 彩金加款 彩金扣款 金额 确 定" at bounding box center [868, 314] width 1369 height 327
paste input "现在开始操作： 第一步点击：【订单1】 选中， 第二步点击：左下角白色框框，输入积分【 50 】 第三部点击：右下角的【提交】，【确定】 完成回复：【1】 只…"
type input "现在开始操作： 第一步点击：【订单1】 选中， 第二步点击：左下角白色框框，输入积分【 50 】 第三部点击：右下角的【提交】，【确定】 完成回复：【1】 只…"
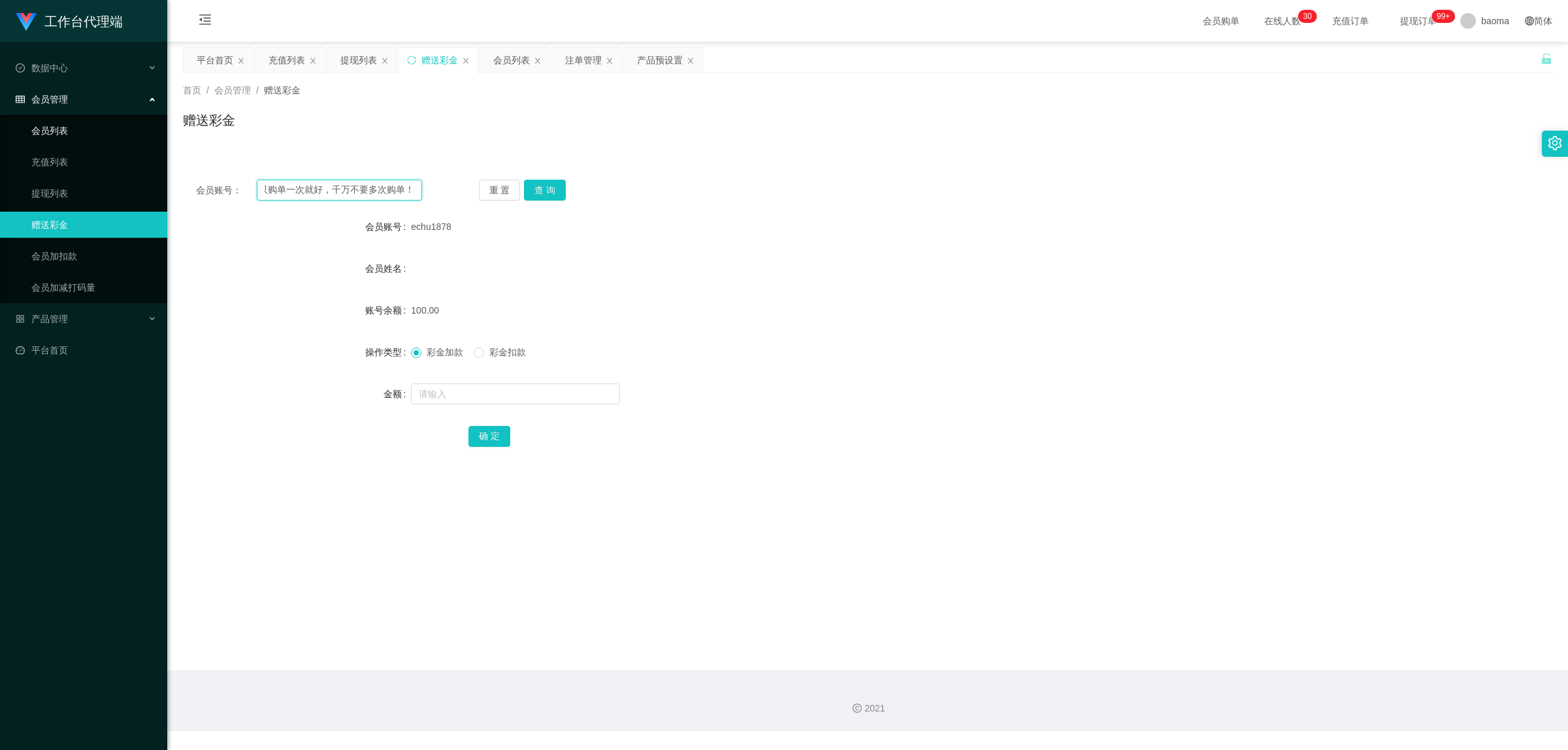
drag, startPoint x: 359, startPoint y: 187, endPoint x: 77, endPoint y: 133, distance: 287.1
click at [43, 134] on section "工作台代理端 数据中心 会员管理 会员列表 充值列表 提现列表 赠送彩金 会员加扣款 会员加减打码量 产品管理 开奖记录 注单管理 产品列表 即时注单 产品预…" at bounding box center [784, 365] width 1568 height 731
drag, startPoint x: 387, startPoint y: 178, endPoint x: 378, endPoint y: 184, distance: 10.8
click at [383, 180] on div "会员账号： 重 置 查 询 会员账号 echu1878 会员姓名 账号余额 100.00 操作类型 彩金加款 彩金扣款 金额 确 定" at bounding box center [868, 322] width 1369 height 311
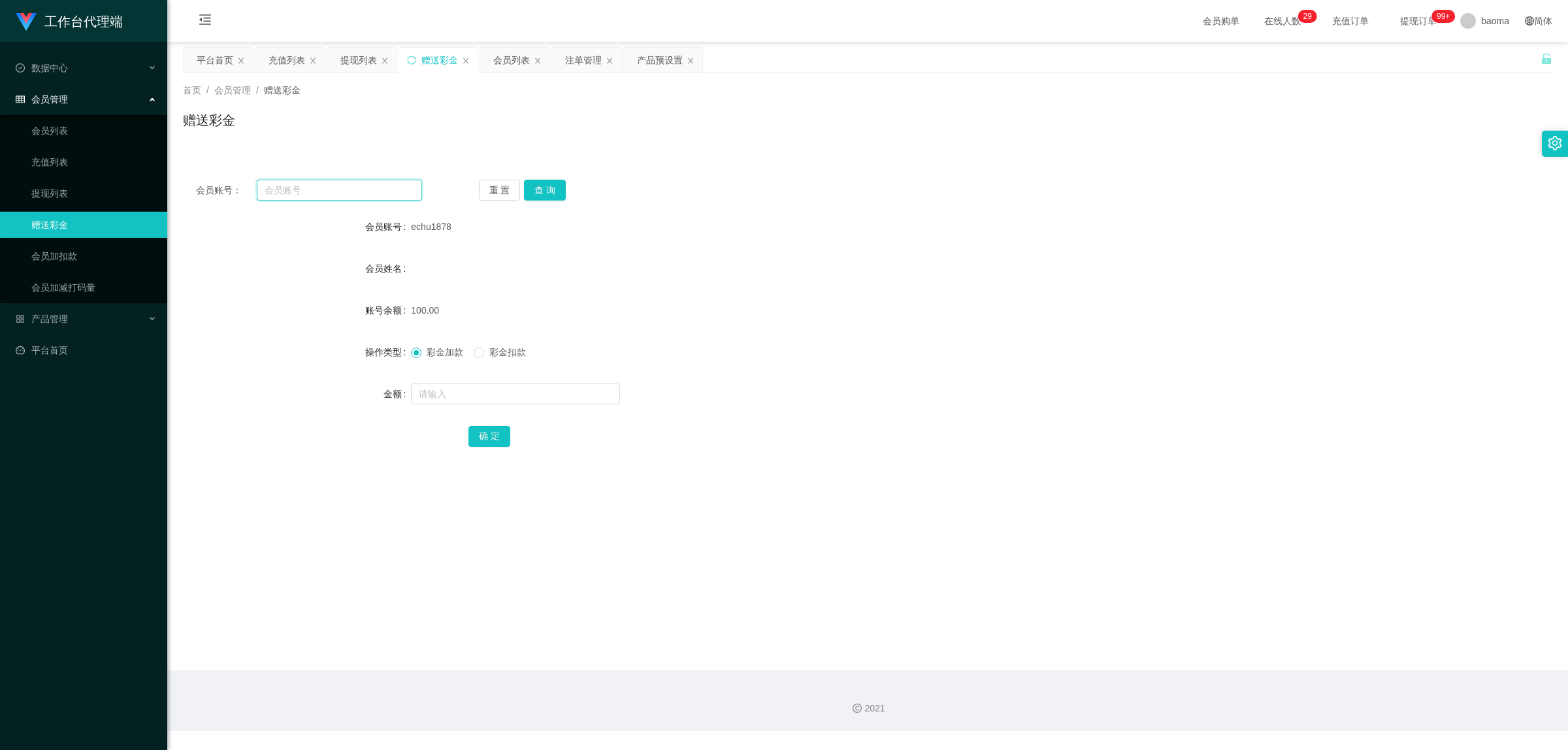
click at [361, 191] on input "text" at bounding box center [339, 190] width 165 height 21
paste input "s88040136"
type input "s88040136"
click at [544, 191] on button "查 询" at bounding box center [545, 190] width 42 height 21
click at [455, 393] on input "text" at bounding box center [515, 393] width 209 height 21
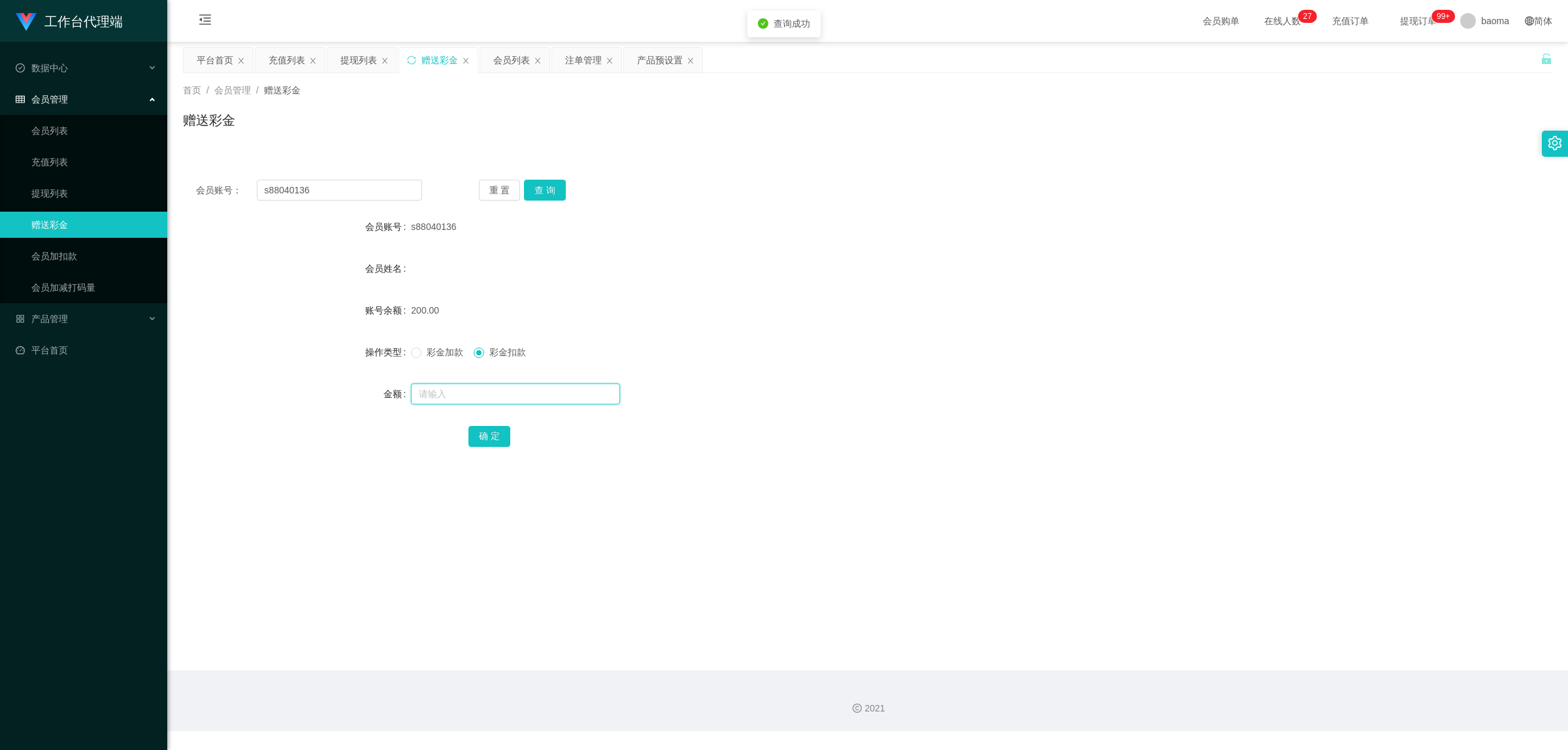
click at [468, 402] on input "text" at bounding box center [515, 393] width 209 height 21
type input "50"
click at [491, 438] on button "确 定" at bounding box center [489, 436] width 42 height 21
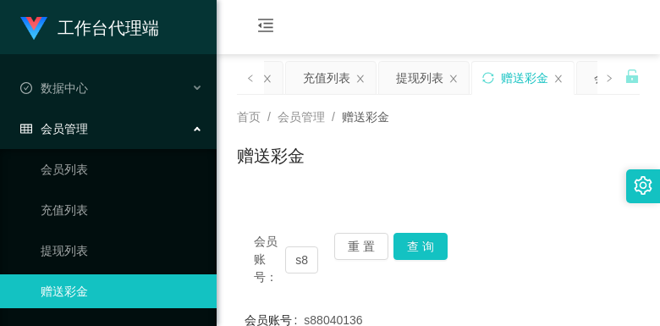
drag, startPoint x: 512, startPoint y: 120, endPoint x: 556, endPoint y: 35, distance: 96.5
click at [512, 116] on div "首页 / 会员管理 / 赠送彩金 /" at bounding box center [438, 117] width 403 height 18
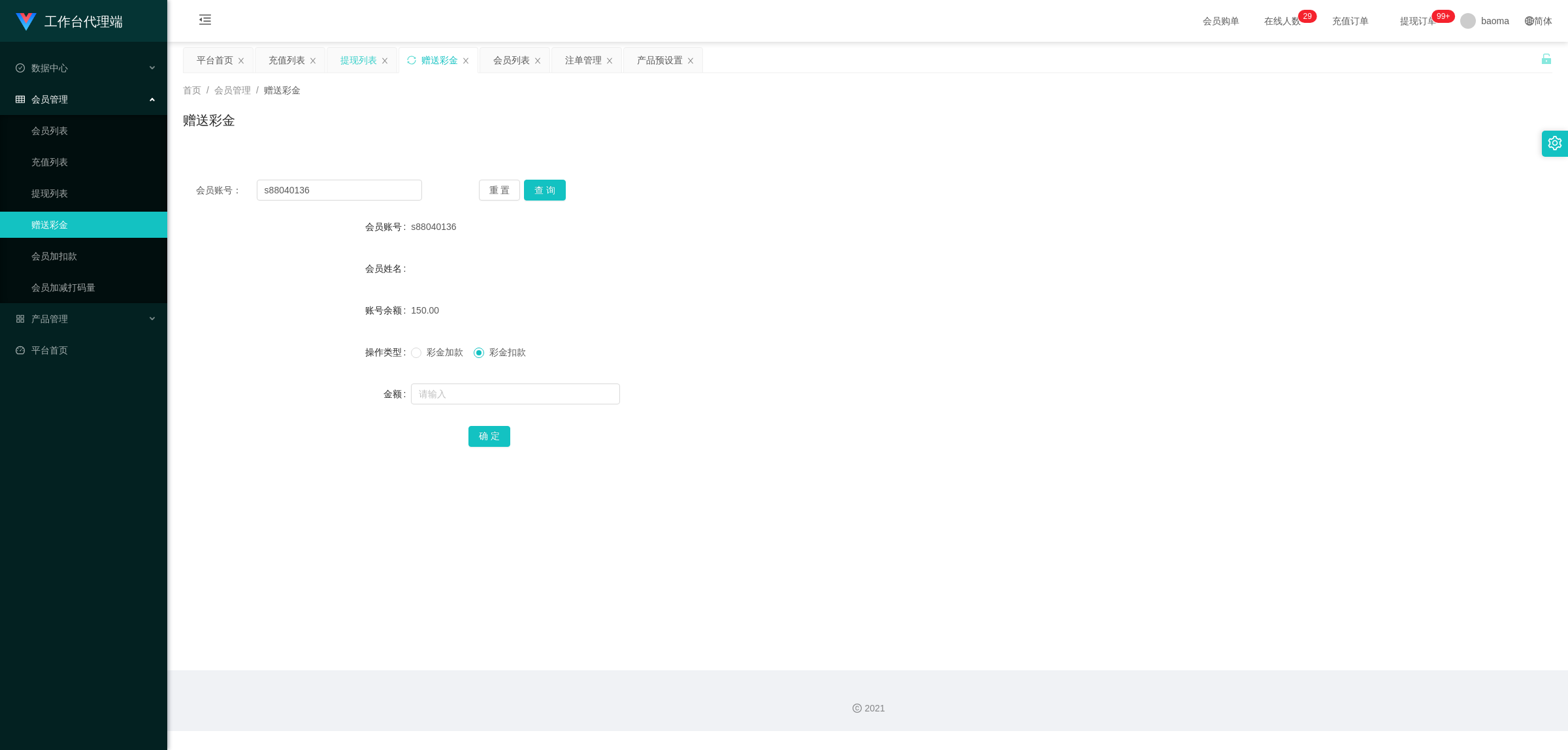
click at [352, 56] on div "提现列表" at bounding box center [359, 60] width 36 height 25
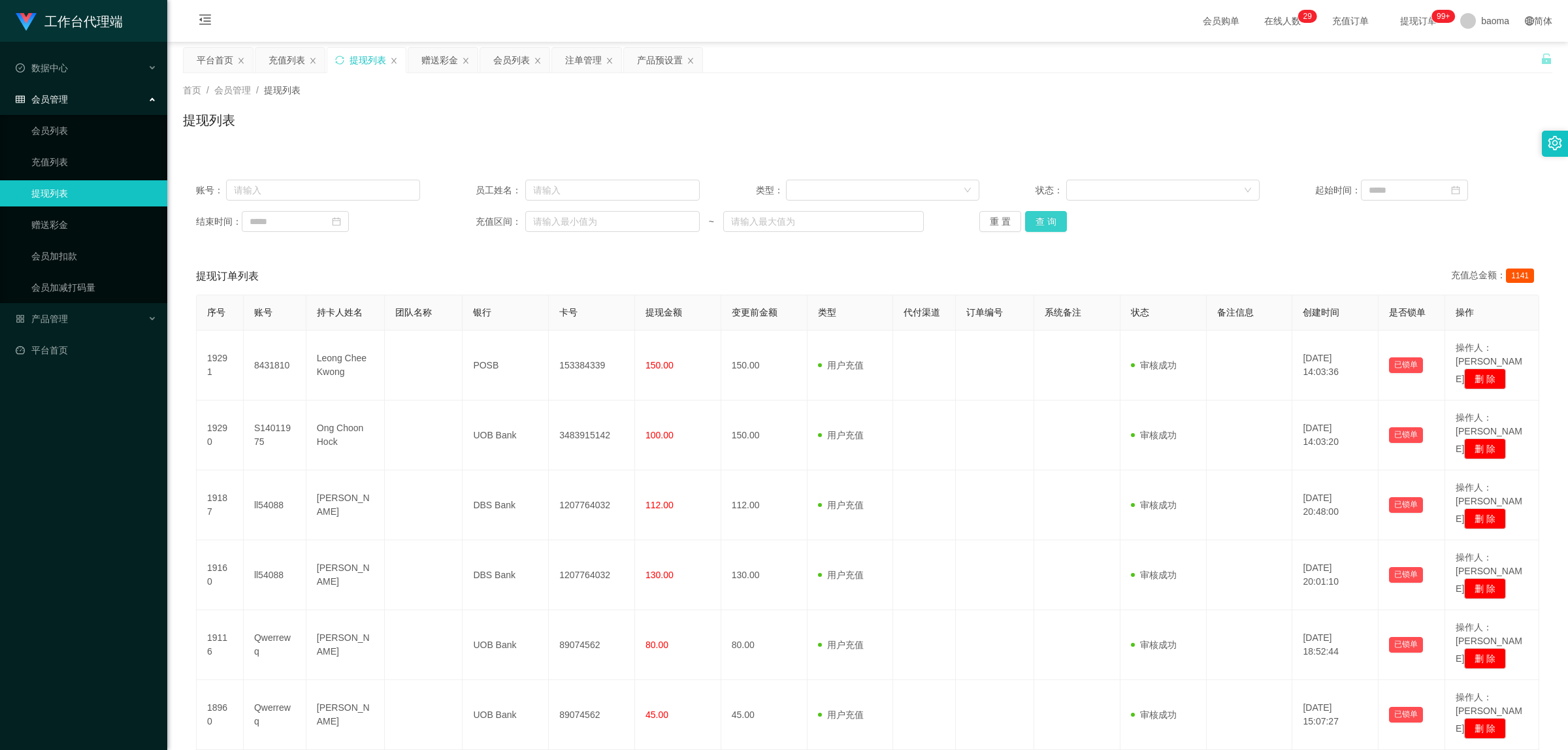
click at [1052, 226] on button "查 询" at bounding box center [1046, 221] width 42 height 21
click at [1052, 226] on div "重 置 查 询" at bounding box center [1092, 221] width 224 height 21
click at [1052, 226] on button "查 询" at bounding box center [1046, 221] width 42 height 21
click at [1052, 224] on div "重 置 查 询" at bounding box center [1092, 221] width 224 height 21
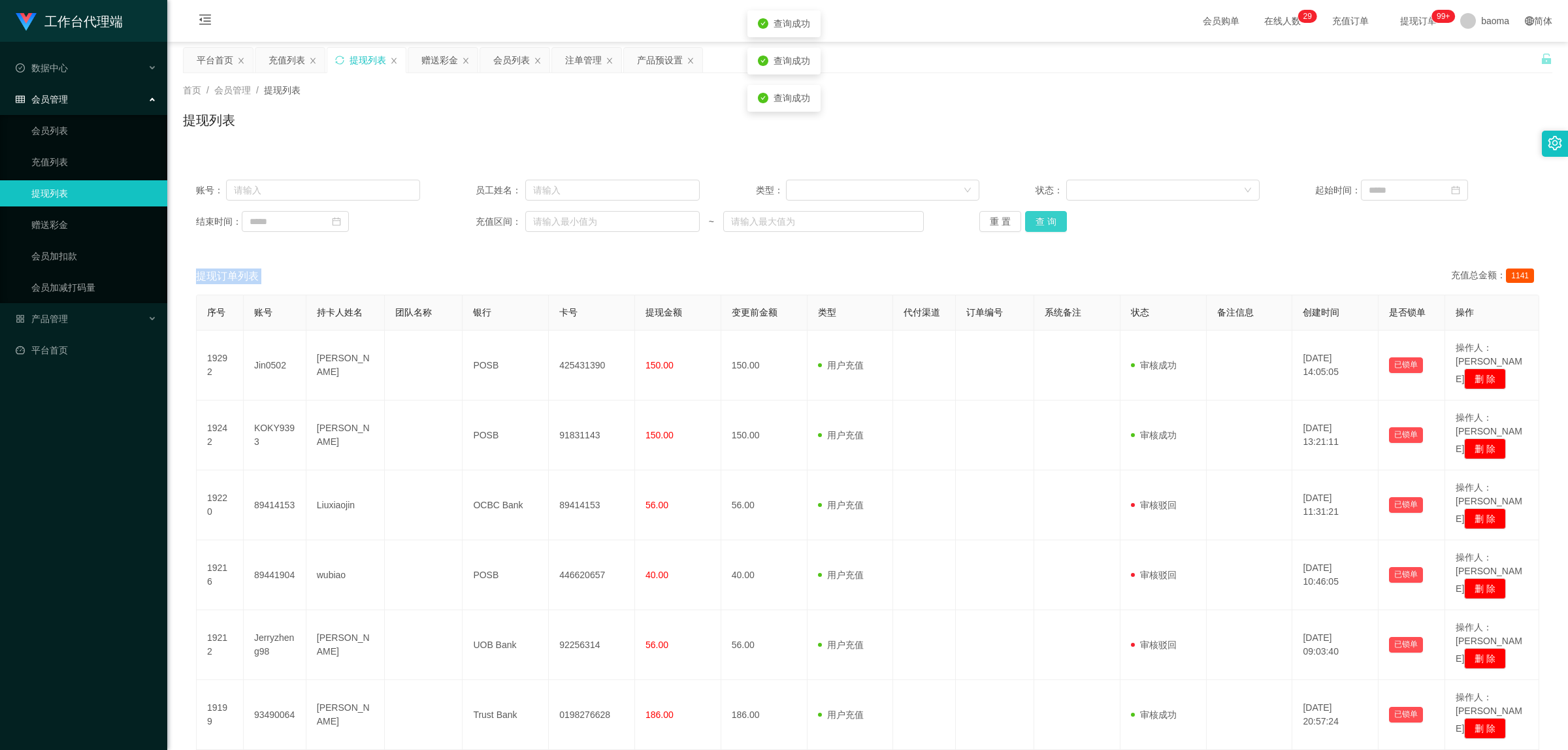
click at [1052, 224] on button "查 询" at bounding box center [1046, 221] width 42 height 21
click at [66, 124] on link "会员列表" at bounding box center [94, 131] width 125 height 26
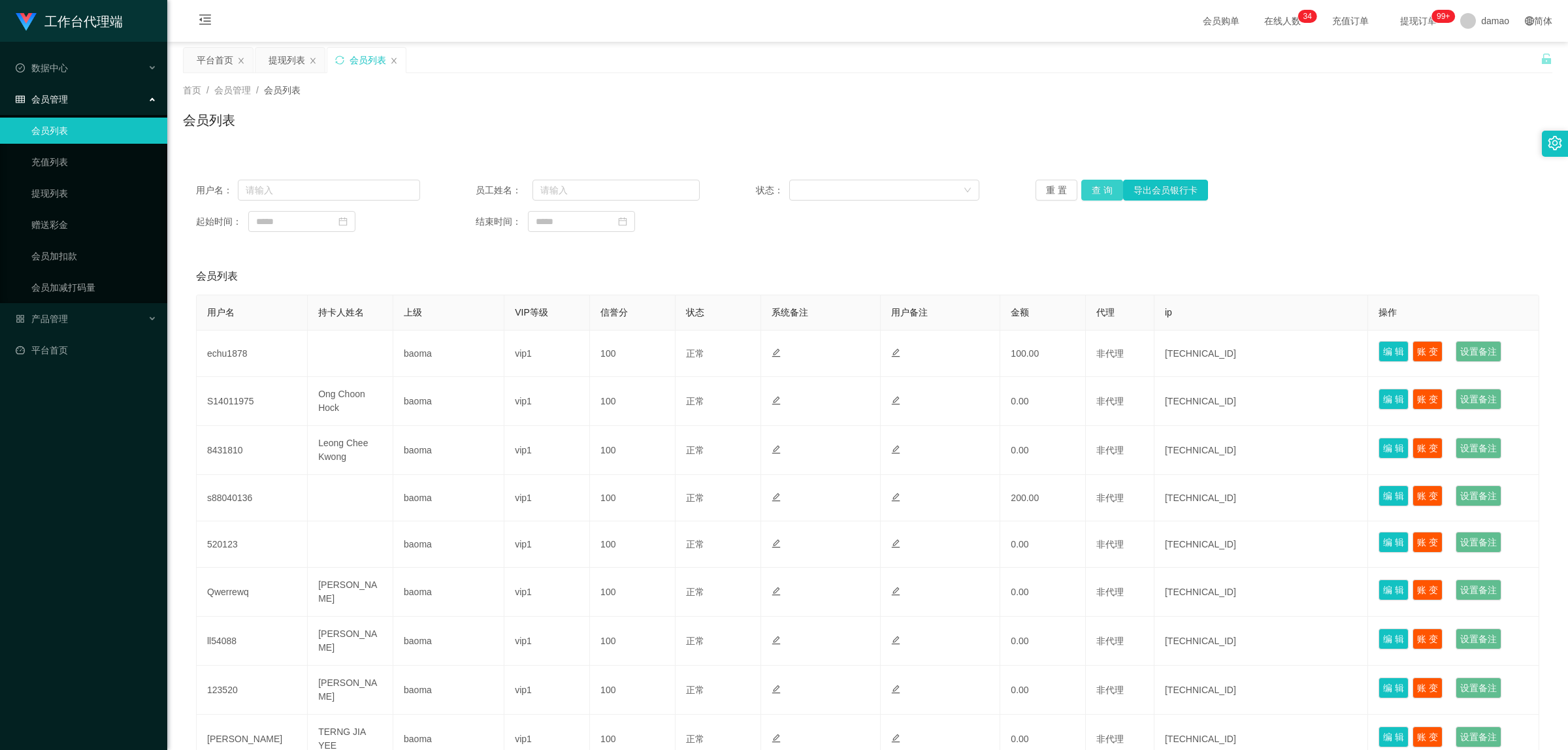
click at [1098, 192] on button "查 询" at bounding box center [1102, 190] width 42 height 21
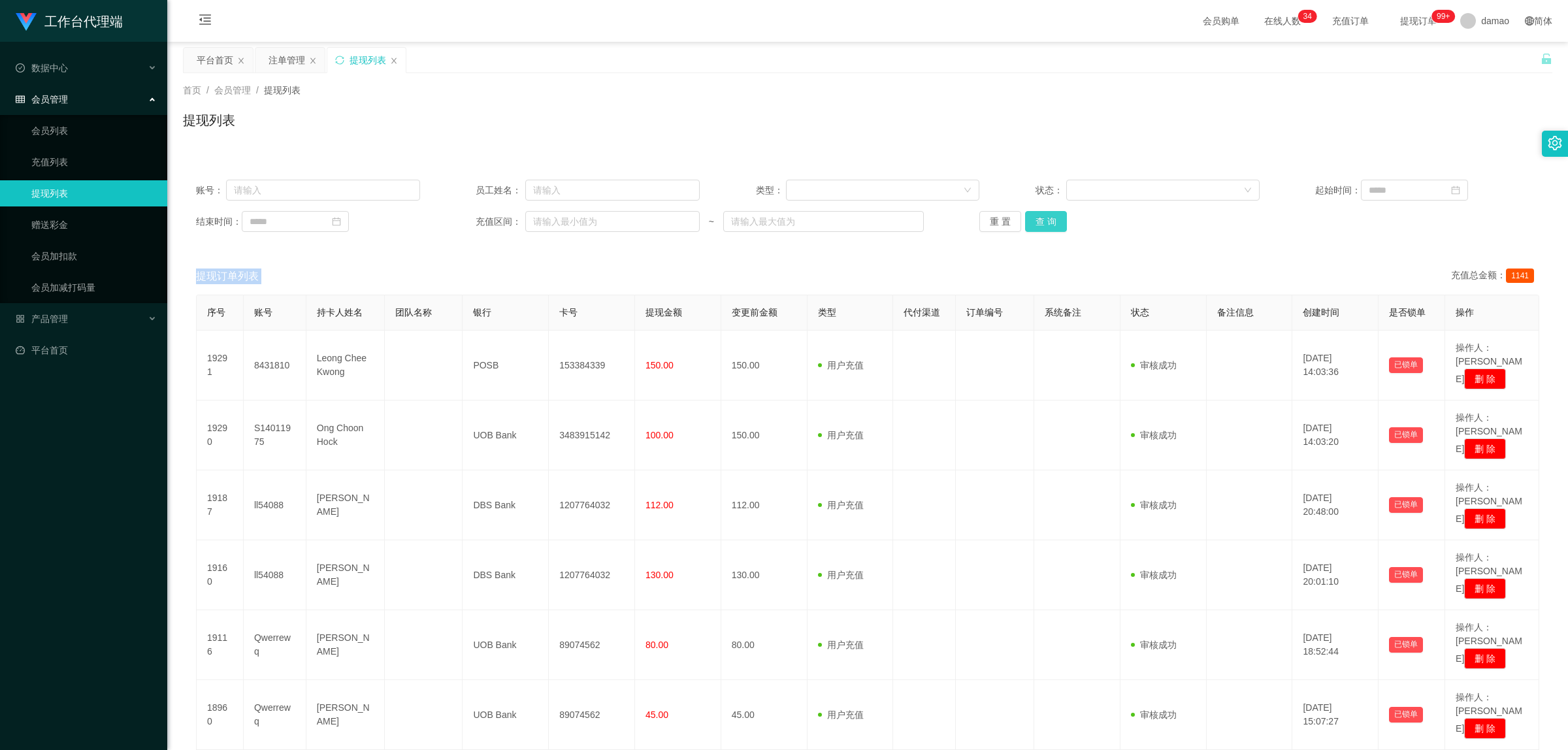
click at [1040, 216] on button "查 询" at bounding box center [1046, 221] width 42 height 21
click at [1041, 216] on button "查 询" at bounding box center [1046, 221] width 42 height 21
